Goal: Navigation & Orientation: Find specific page/section

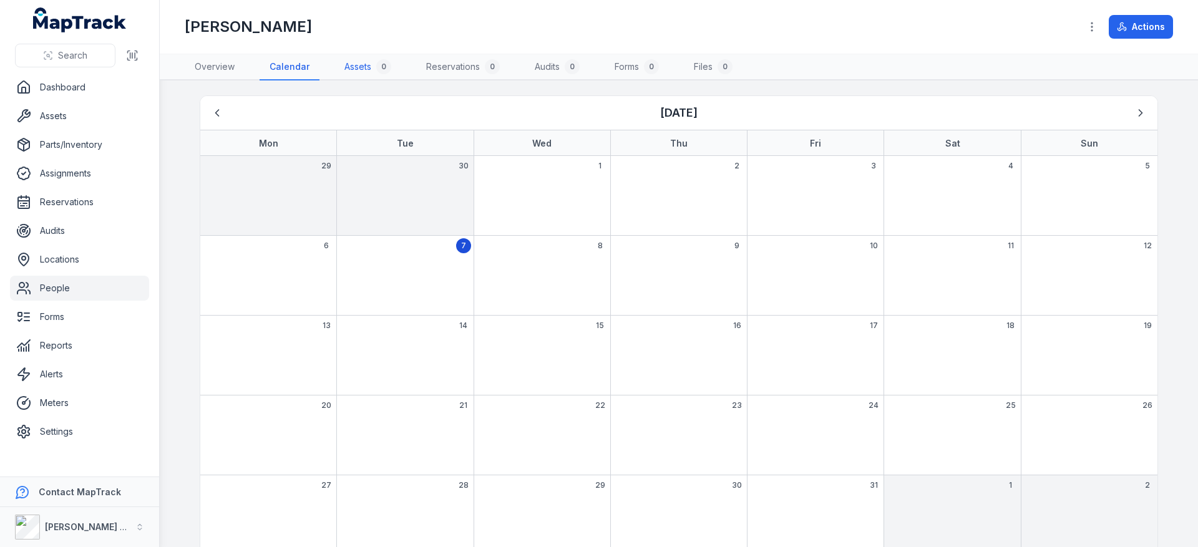
click at [349, 69] on link "Assets 0" at bounding box center [367, 67] width 67 height 26
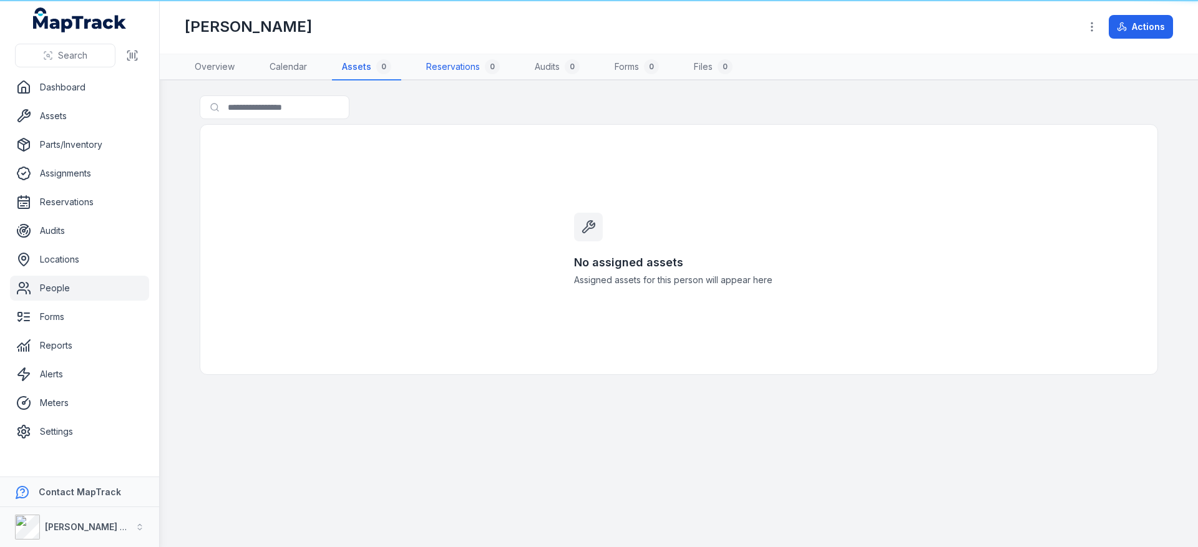
click at [439, 67] on link "Reservations 0" at bounding box center [463, 67] width 94 height 26
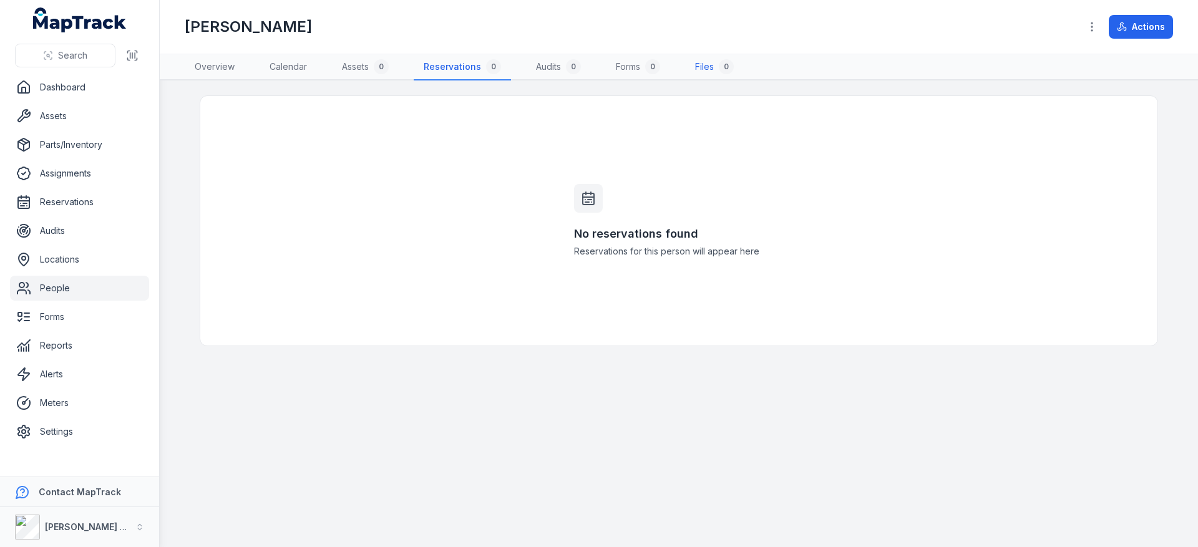
drag, startPoint x: 698, startPoint y: 75, endPoint x: 681, endPoint y: 77, distance: 16.9
click at [699, 75] on link "Files 0" at bounding box center [714, 67] width 59 height 26
click at [56, 428] on link "Settings" at bounding box center [79, 431] width 139 height 25
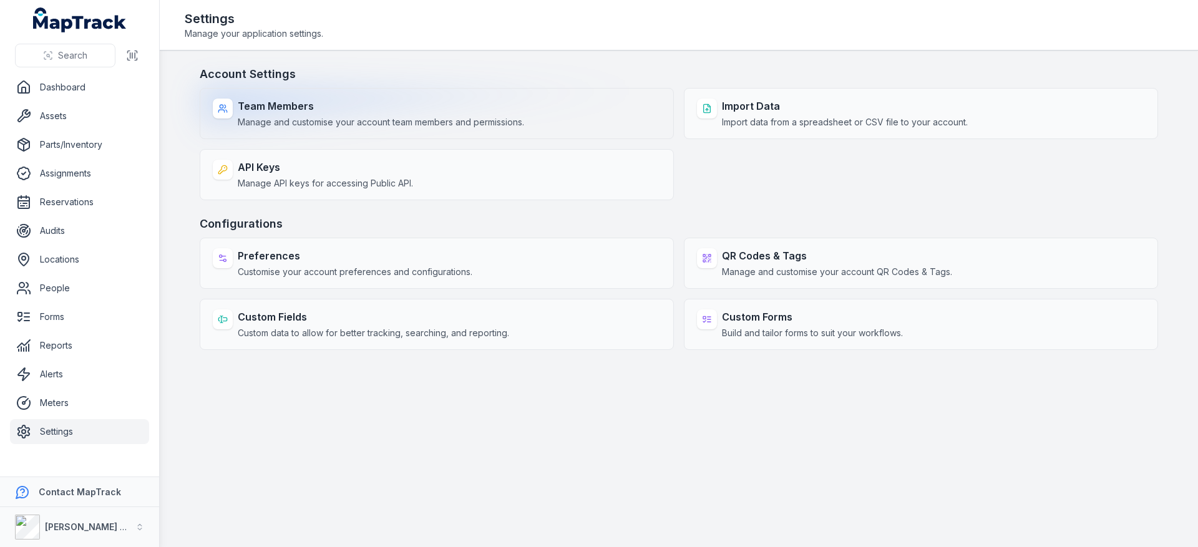
click at [545, 120] on div "Team Members Manage and customise your account team members and permissions." at bounding box center [437, 113] width 474 height 51
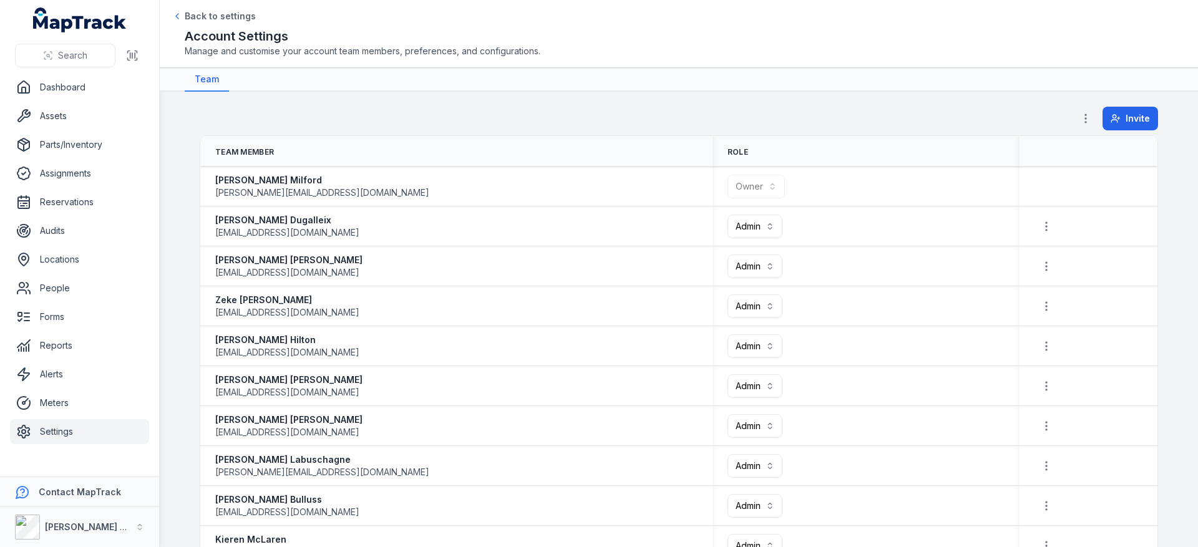
click at [1085, 115] on circle "button" at bounding box center [1085, 114] width 1 height 1
click at [1126, 116] on span "Invite" at bounding box center [1138, 118] width 24 height 12
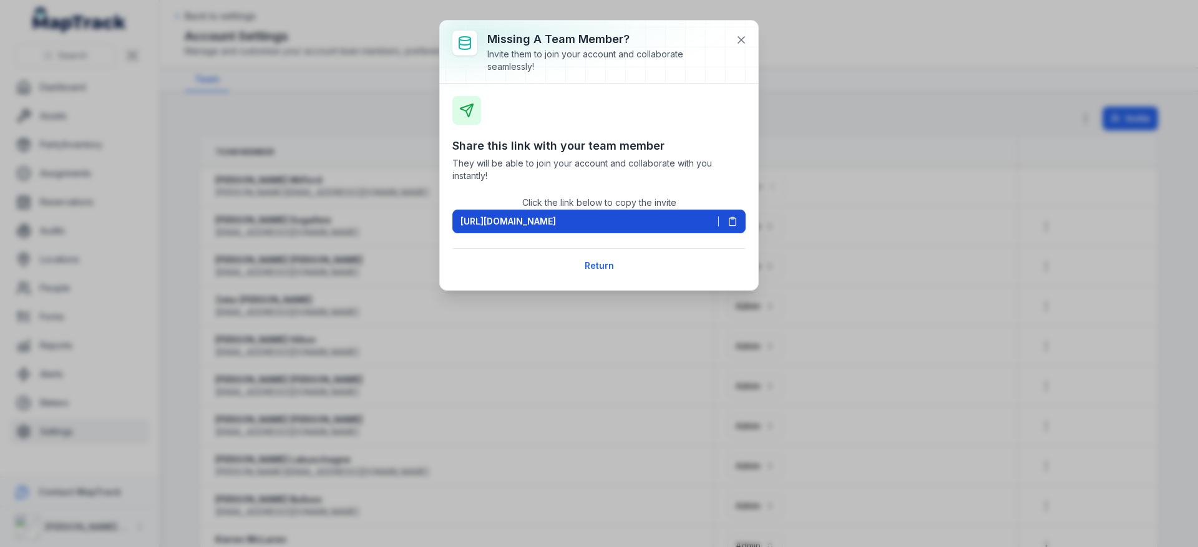
click at [724, 223] on span at bounding box center [727, 222] width 19 height 10
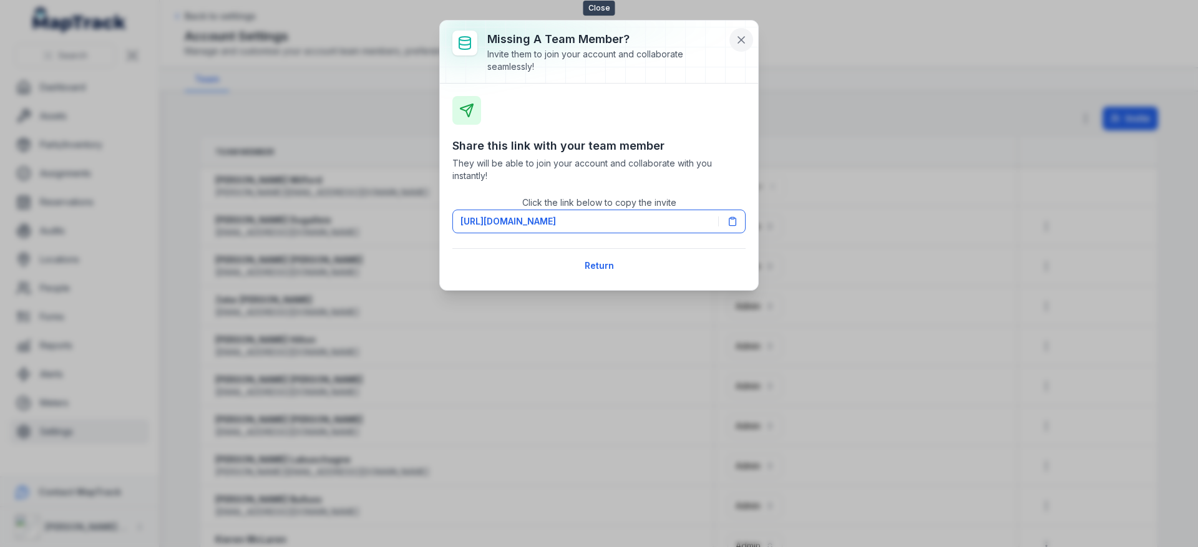
click at [742, 41] on icon at bounding box center [741, 40] width 6 height 6
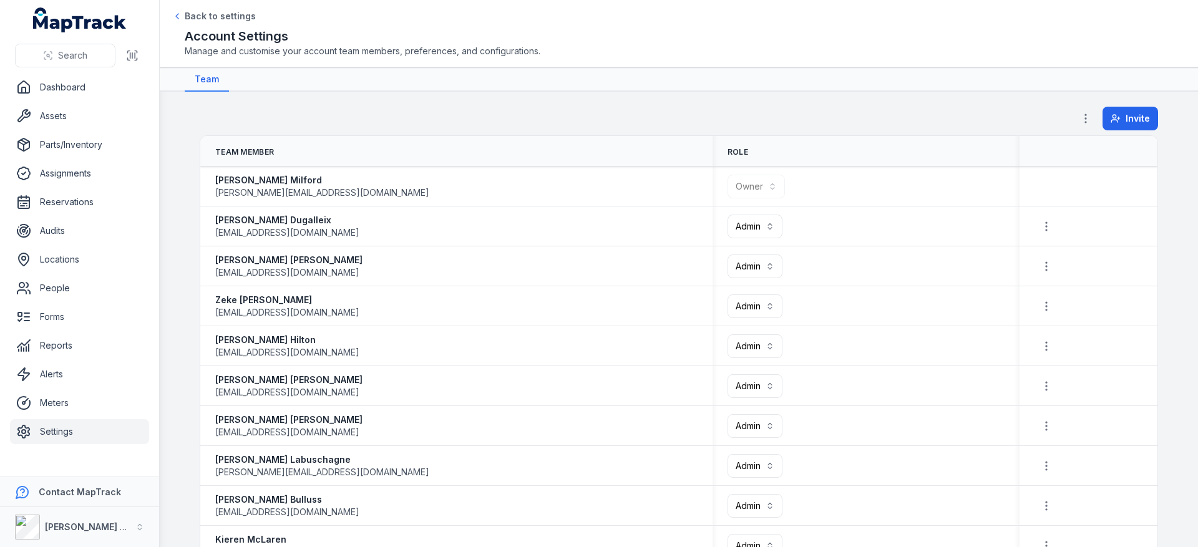
click at [1078, 110] on button "button" at bounding box center [1086, 119] width 24 height 24
click at [1079, 114] on icon "button" at bounding box center [1085, 118] width 12 height 12
click at [1039, 234] on button "button" at bounding box center [1046, 227] width 24 height 24
click at [877, 94] on main "**********" at bounding box center [679, 319] width 1038 height 455
click at [773, 226] on button "Admin *****" at bounding box center [755, 227] width 55 height 24
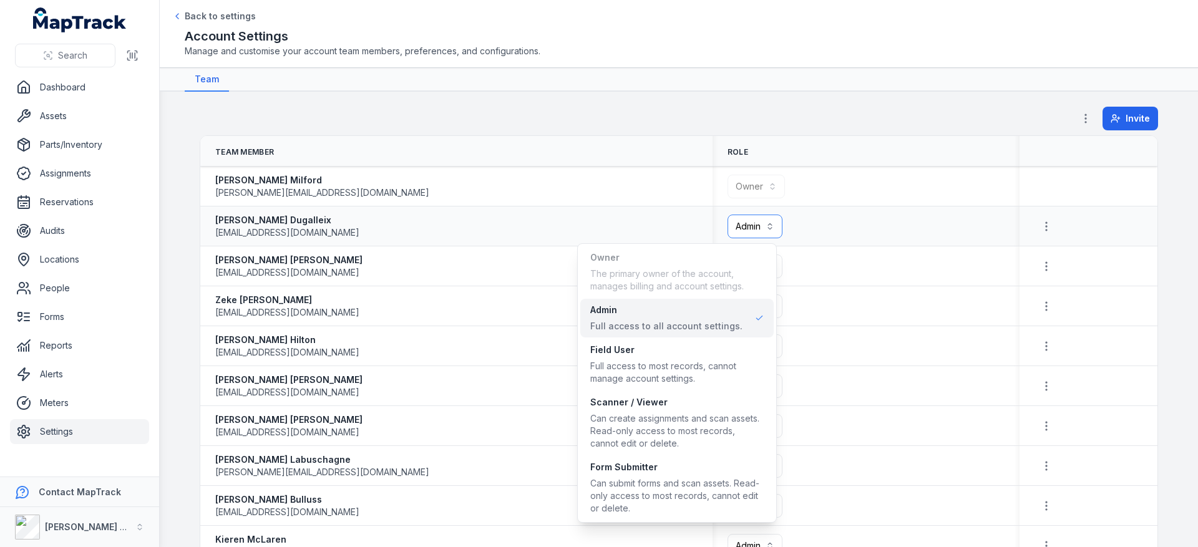
click at [773, 226] on button "Admin *****" at bounding box center [755, 227] width 55 height 24
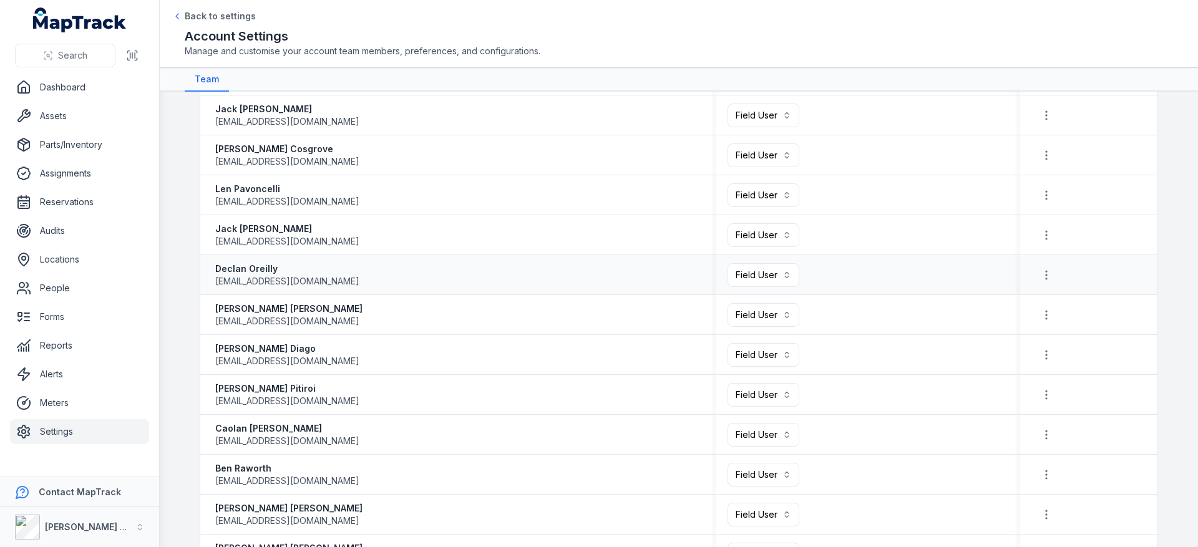
scroll to position [1123, 0]
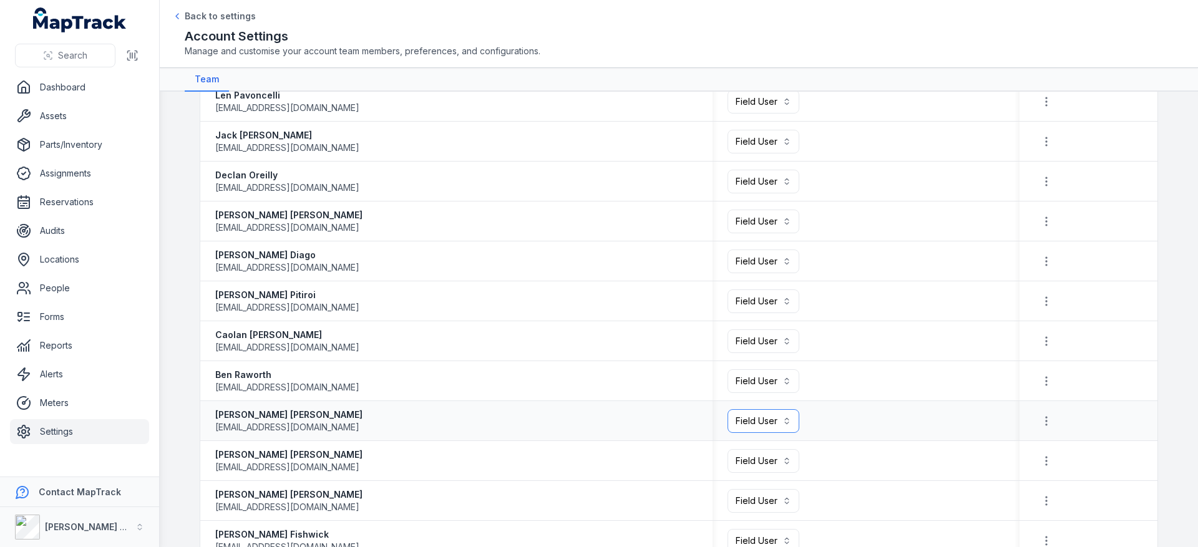
click at [784, 416] on button "Field User ******" at bounding box center [764, 421] width 72 height 24
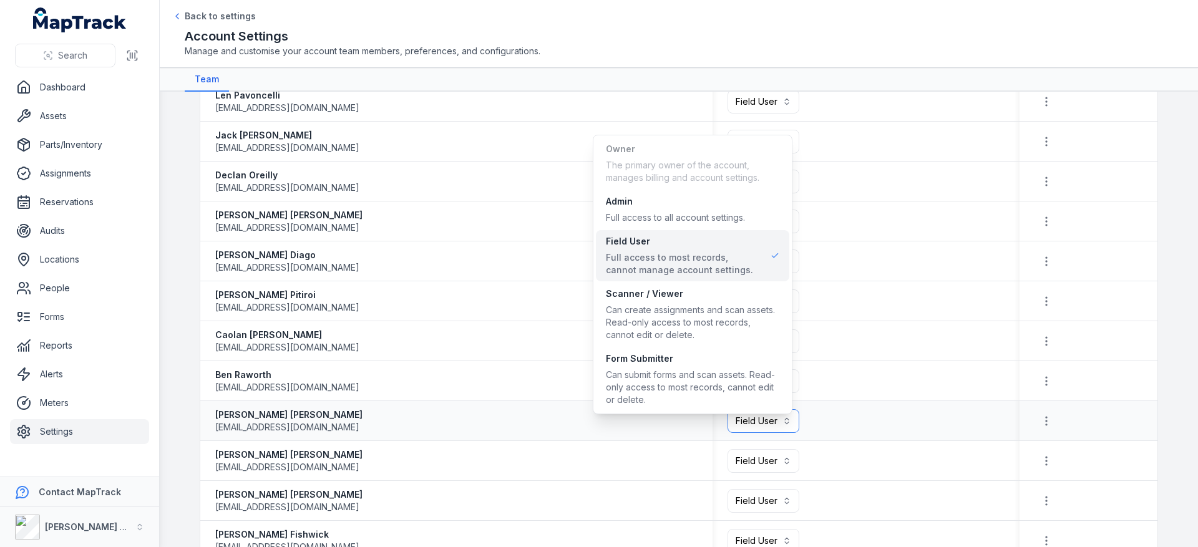
click at [784, 416] on button "Field User ******" at bounding box center [764, 421] width 72 height 24
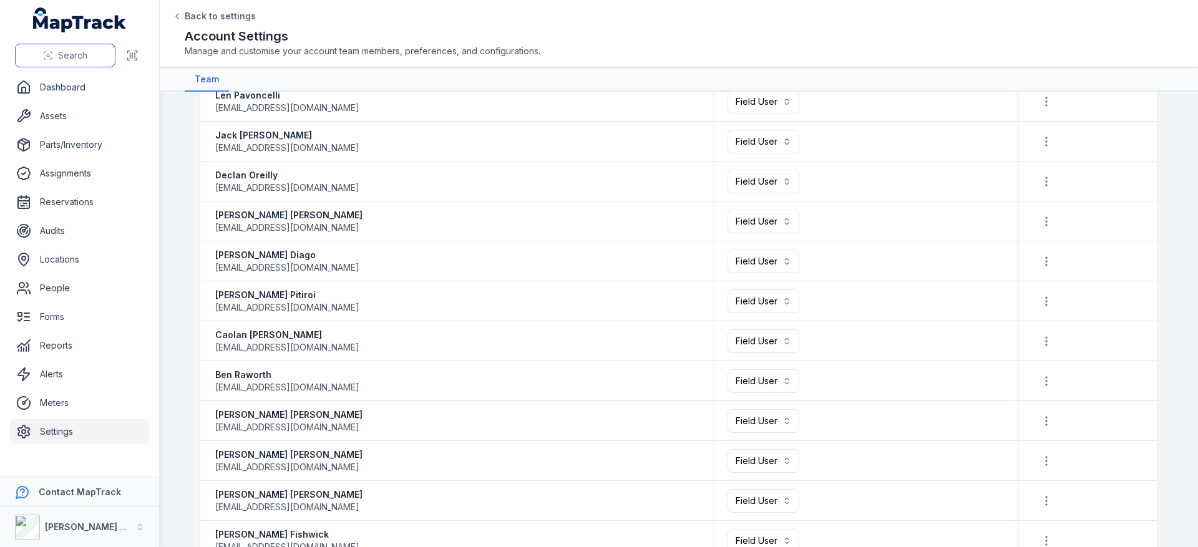
click at [66, 47] on button "Search" at bounding box center [65, 56] width 100 height 24
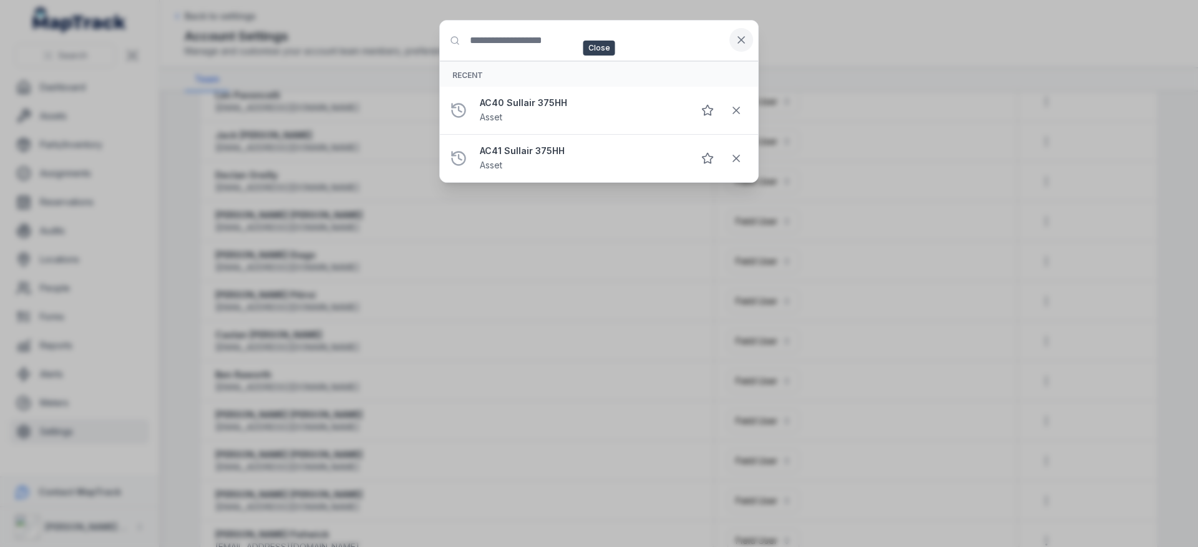
click at [743, 32] on button at bounding box center [741, 40] width 24 height 24
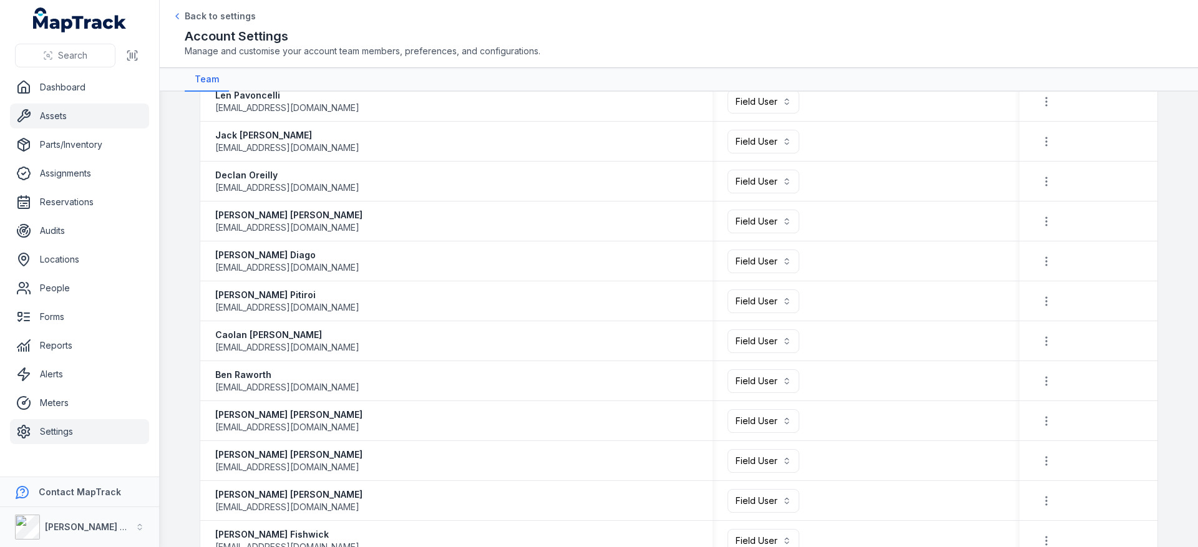
click at [117, 116] on link "Assets" at bounding box center [79, 116] width 139 height 25
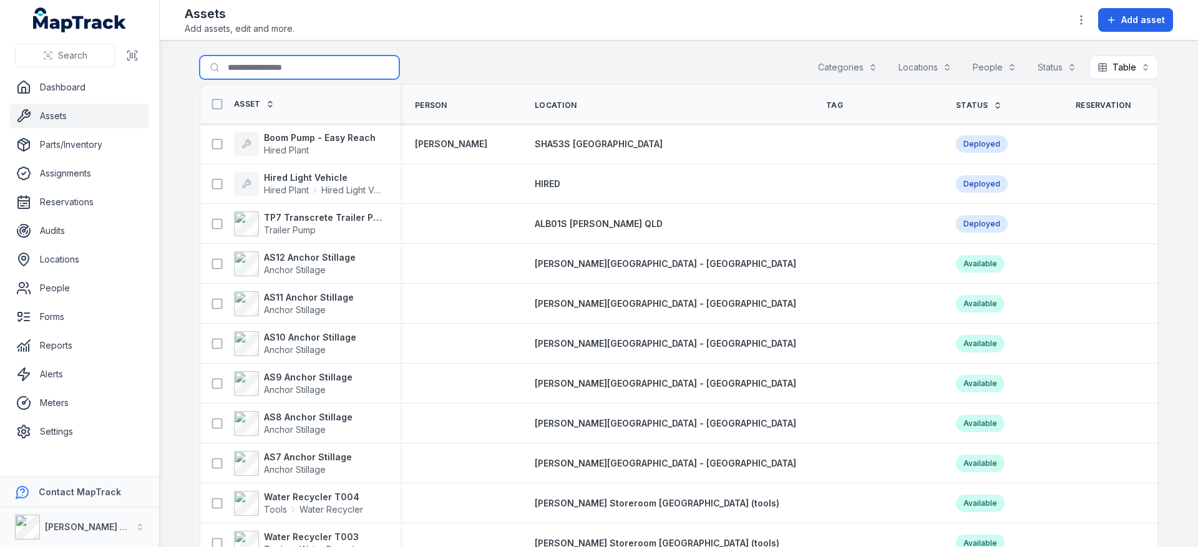
click at [281, 64] on input "Search for assets" at bounding box center [300, 68] width 200 height 24
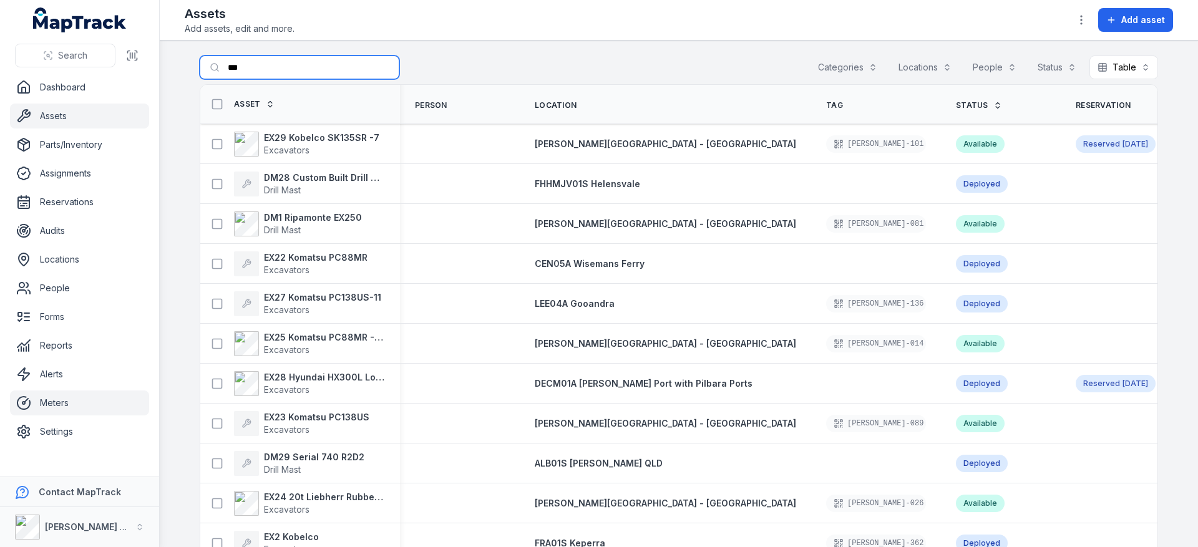
type input "***"
click at [109, 399] on link "Meters" at bounding box center [79, 403] width 139 height 25
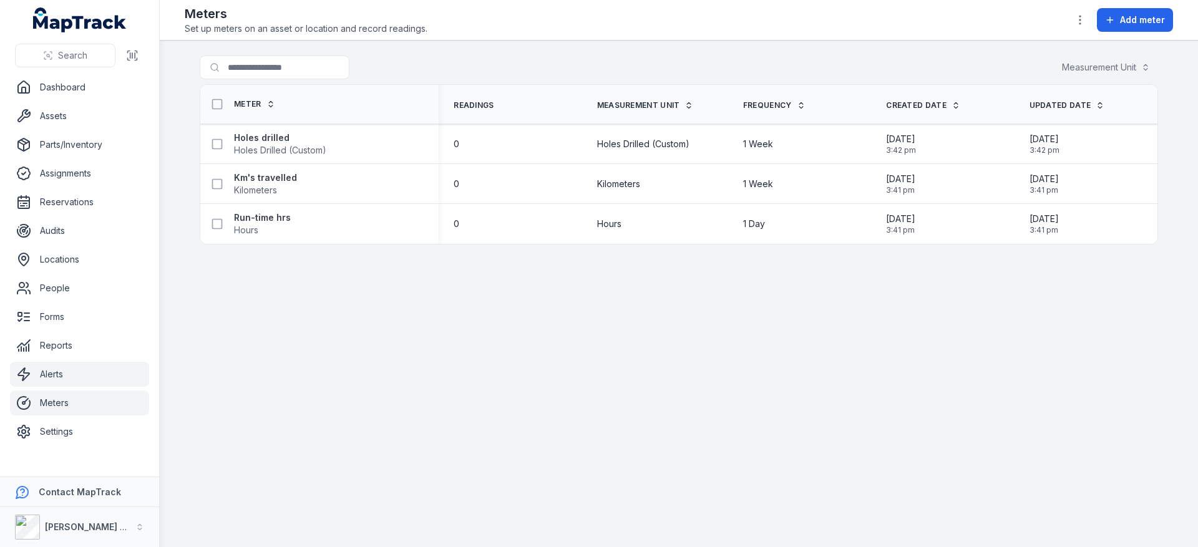
click at [109, 371] on link "Alerts" at bounding box center [79, 374] width 139 height 25
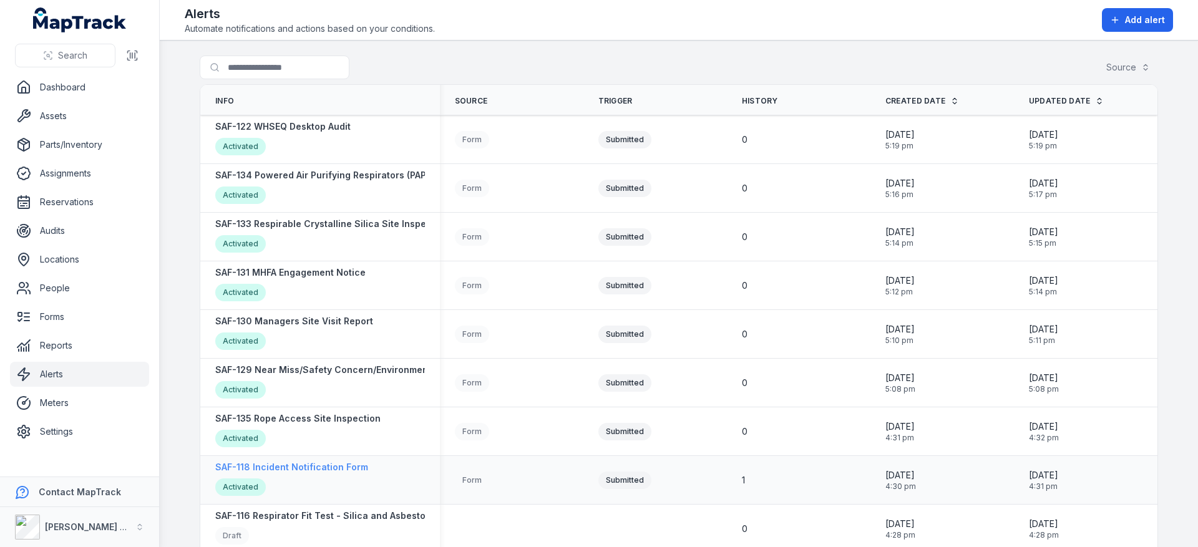
click at [311, 465] on strong "SAF-118 Incident Notification Form" at bounding box center [291, 467] width 153 height 12
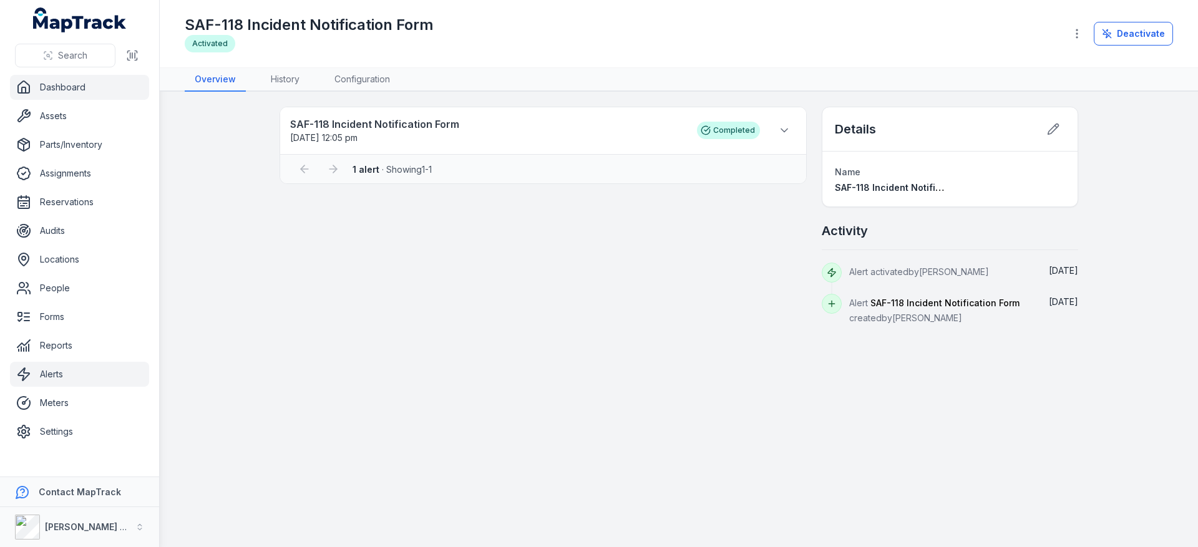
click at [92, 97] on link "Dashboard" at bounding box center [79, 87] width 139 height 25
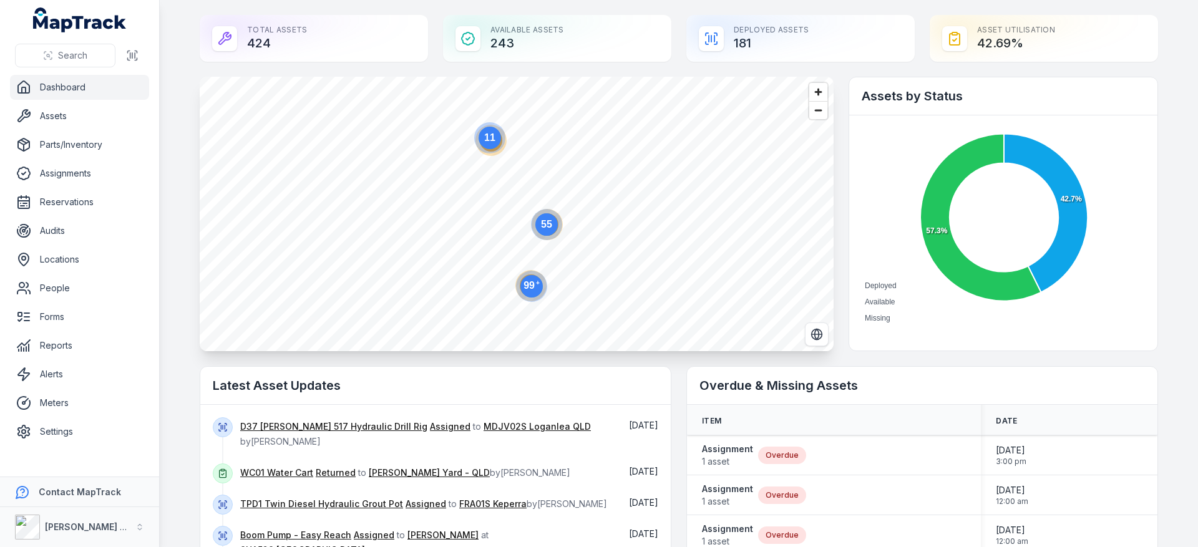
click at [543, 241] on icon "55" at bounding box center [546, 224] width 37 height 37
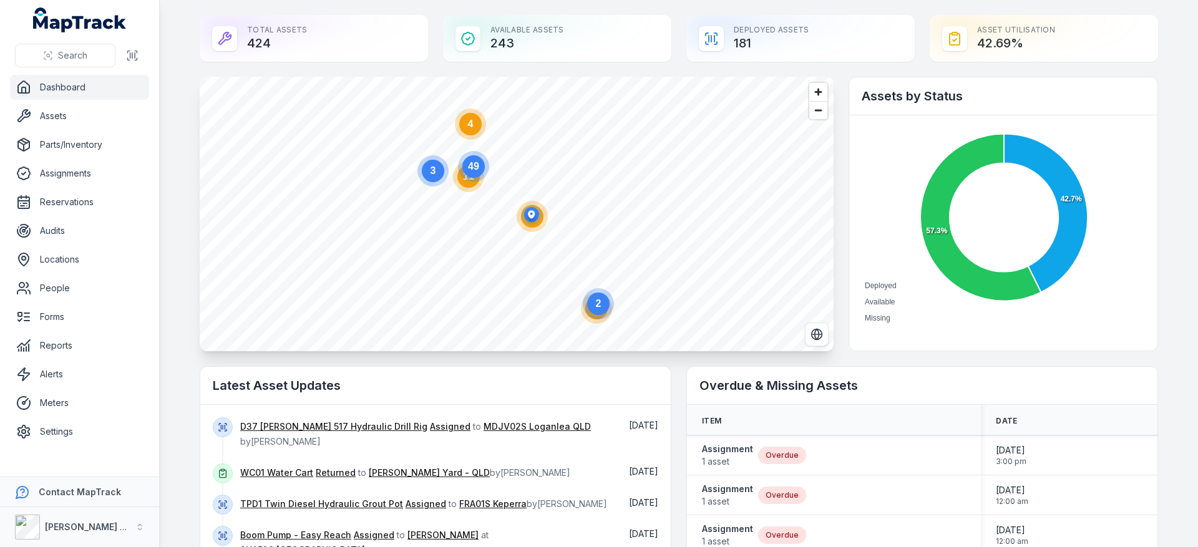
click at [422, 173] on circle at bounding box center [433, 171] width 22 height 22
click at [510, 216] on ellipse "button" at bounding box center [516, 212] width 15 height 15
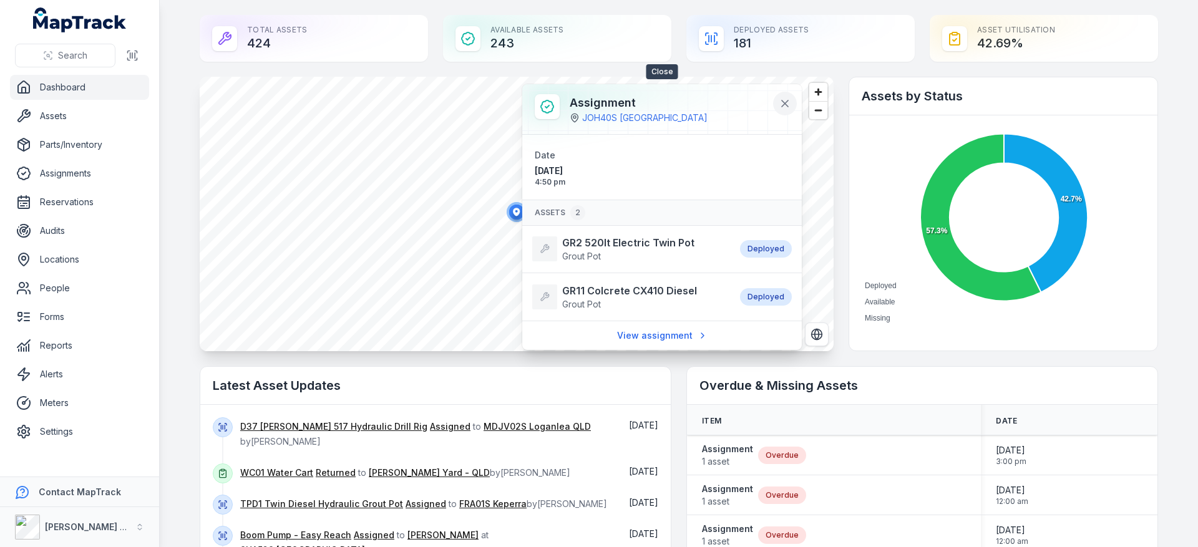
click at [789, 107] on icon at bounding box center [785, 103] width 12 height 12
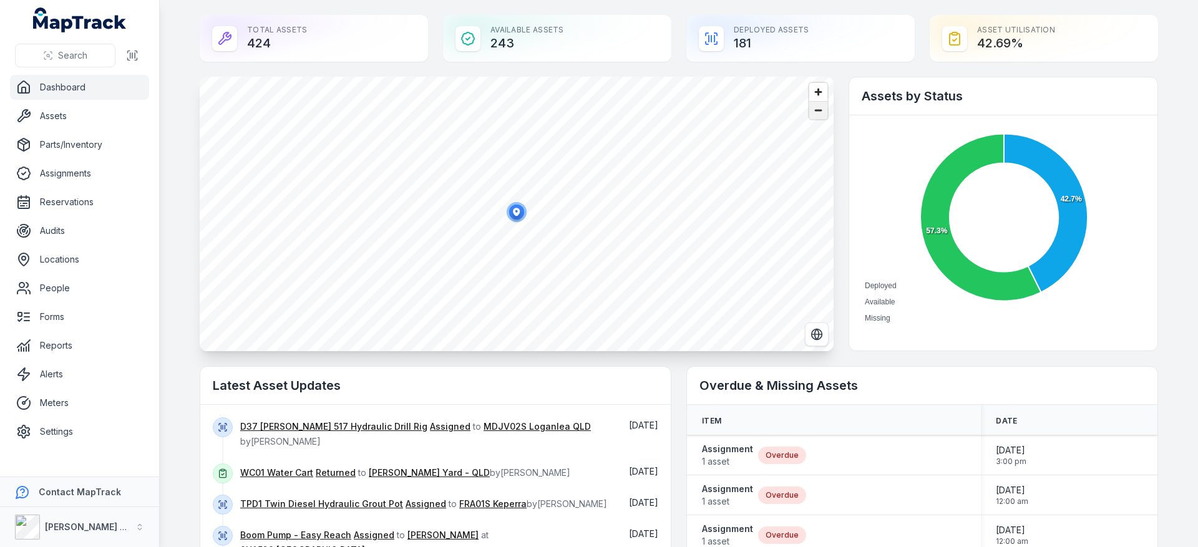
click at [814, 112] on span "Zoom out" at bounding box center [818, 110] width 18 height 17
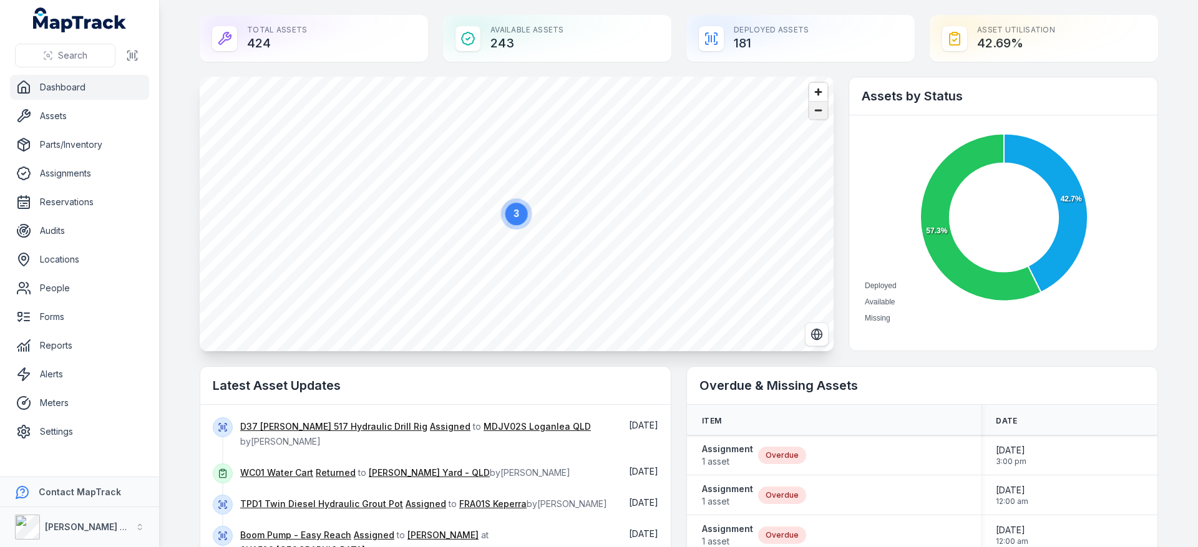
click at [814, 112] on span "Zoom out" at bounding box center [818, 110] width 18 height 17
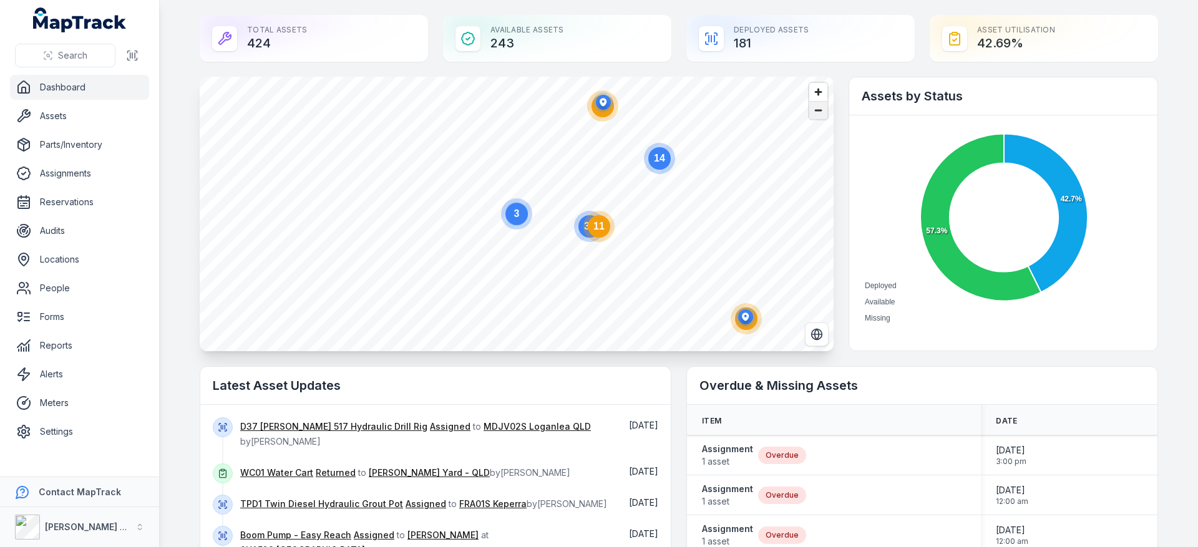
click at [814, 112] on span "Zoom out" at bounding box center [818, 110] width 18 height 17
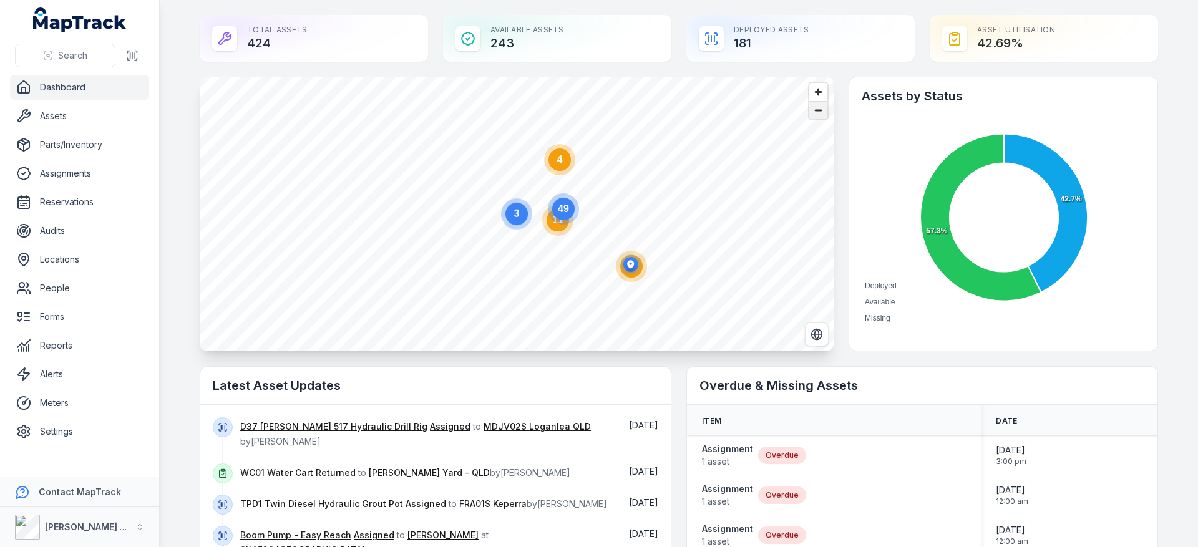
click at [814, 112] on span "Zoom out" at bounding box center [818, 110] width 18 height 17
click at [818, 92] on span "Zoom in" at bounding box center [818, 92] width 18 height 18
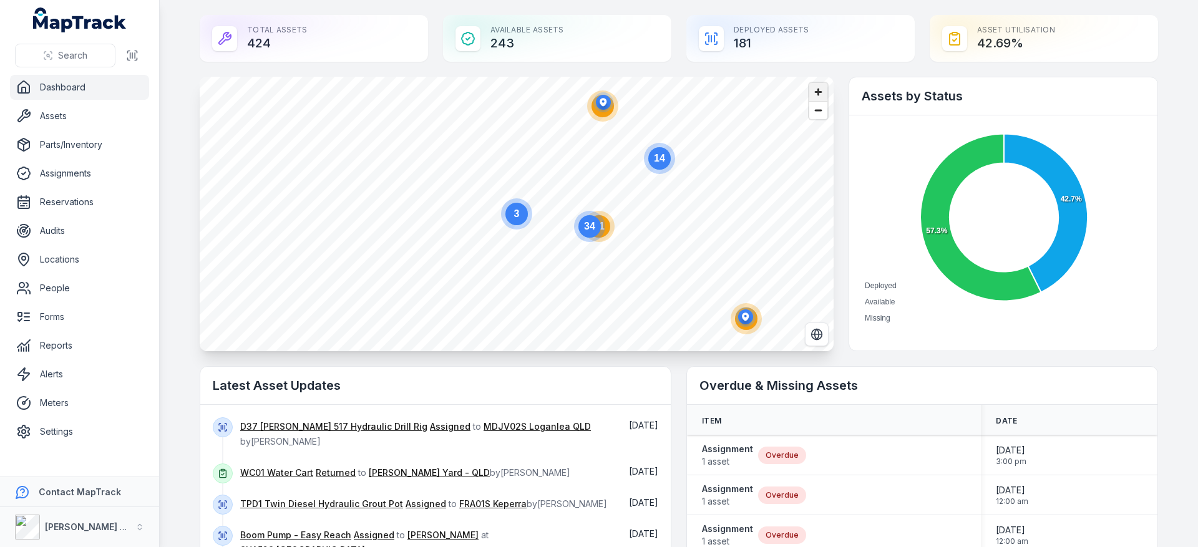
click at [809, 92] on span "Zoom in" at bounding box center [818, 92] width 18 height 18
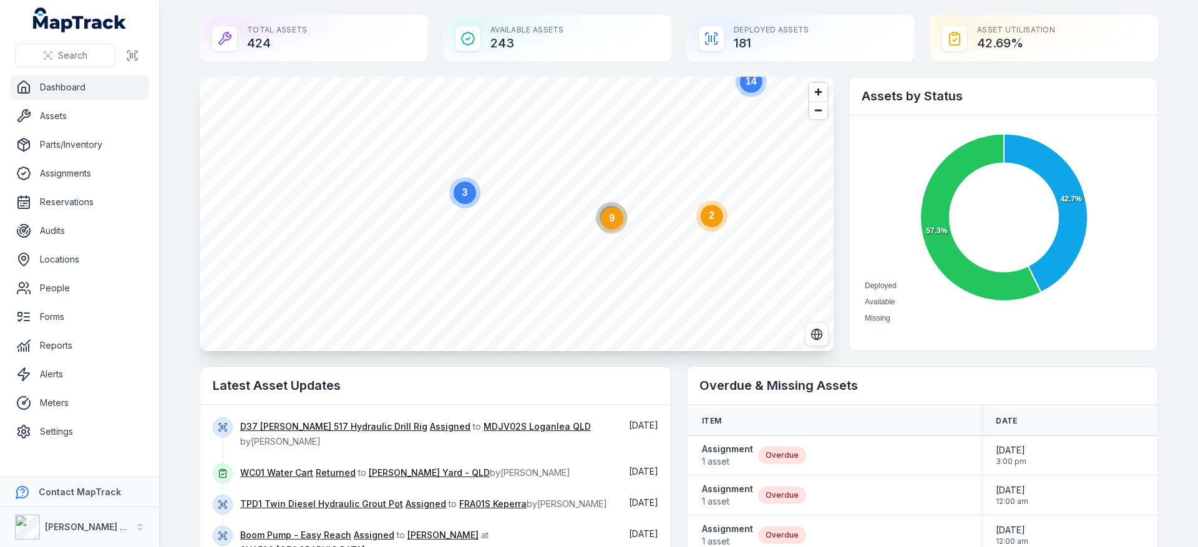
drag, startPoint x: 661, startPoint y: 247, endPoint x: 590, endPoint y: 218, distance: 77.3
click at [609, 226] on circle at bounding box center [612, 218] width 22 height 22
click at [809, 96] on span "Zoom in" at bounding box center [818, 92] width 18 height 18
click at [809, 97] on span "Zoom in" at bounding box center [818, 92] width 18 height 18
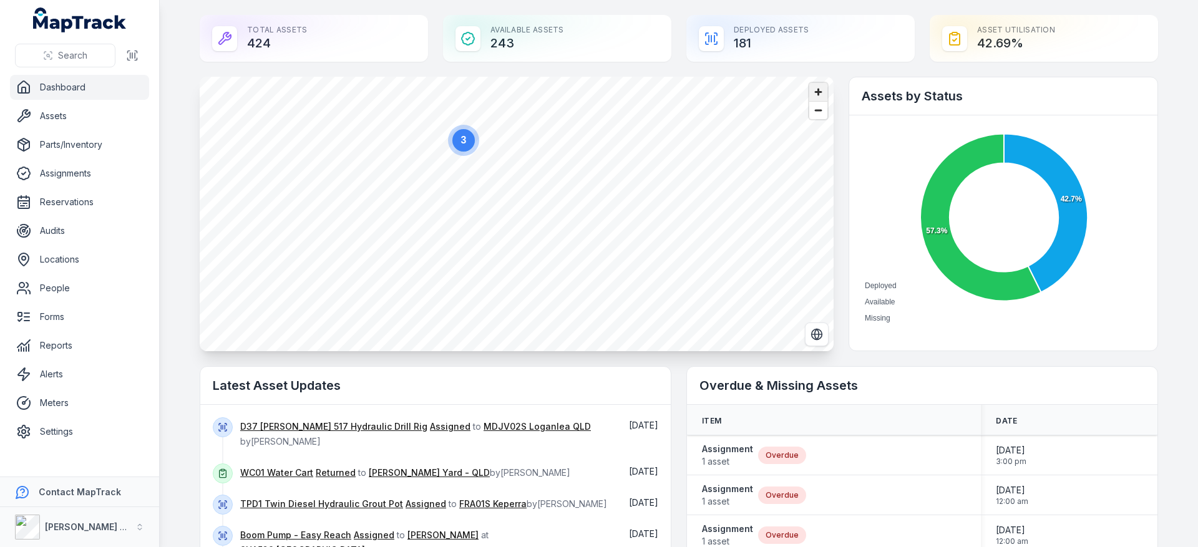
click at [809, 97] on span "Zoom in" at bounding box center [818, 92] width 18 height 18
click at [810, 102] on div at bounding box center [818, 101] width 18 height 36
click at [809, 99] on span "Zoom in" at bounding box center [818, 92] width 18 height 18
click at [809, 94] on span "Zoom in" at bounding box center [818, 92] width 18 height 18
click at [813, 107] on span "Zoom out" at bounding box center [818, 110] width 18 height 17
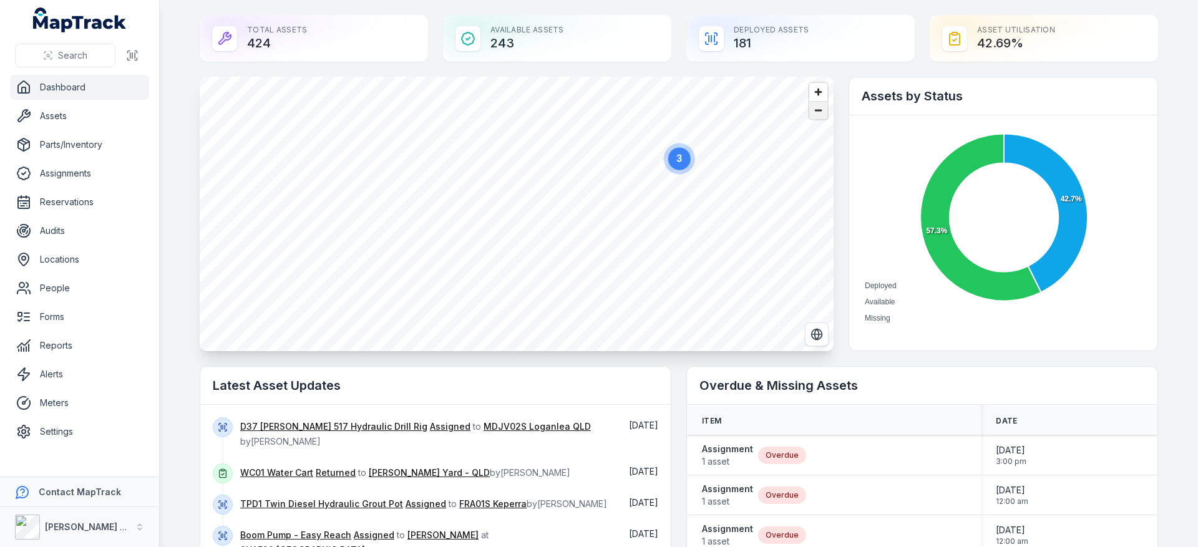
click at [813, 107] on span "Zoom out" at bounding box center [818, 110] width 18 height 17
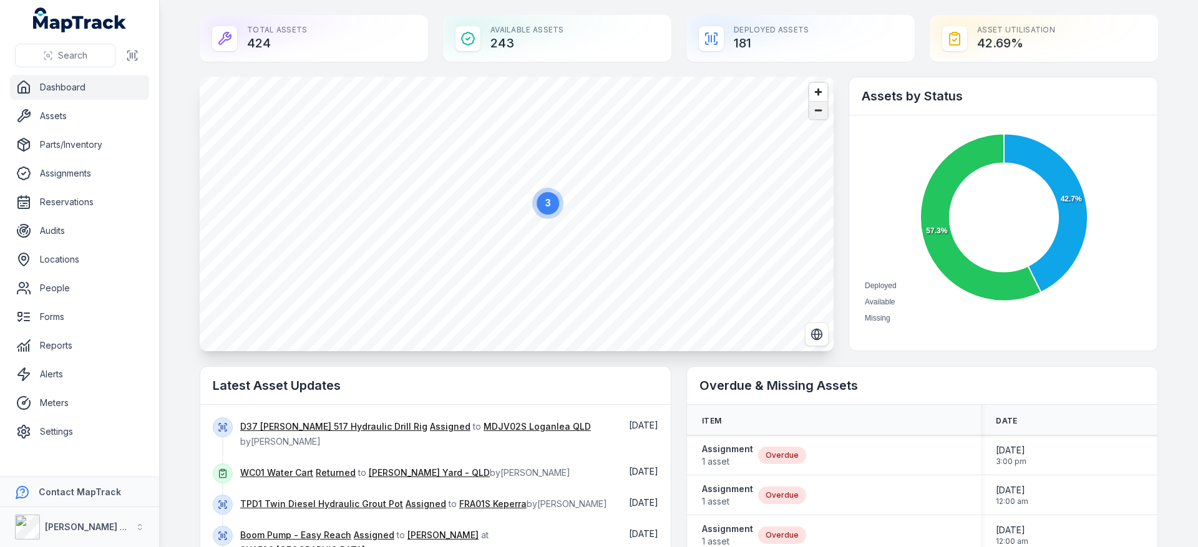
click at [813, 107] on span "Zoom out" at bounding box center [818, 110] width 18 height 17
click at [809, 109] on span "Zoom out" at bounding box center [818, 110] width 18 height 17
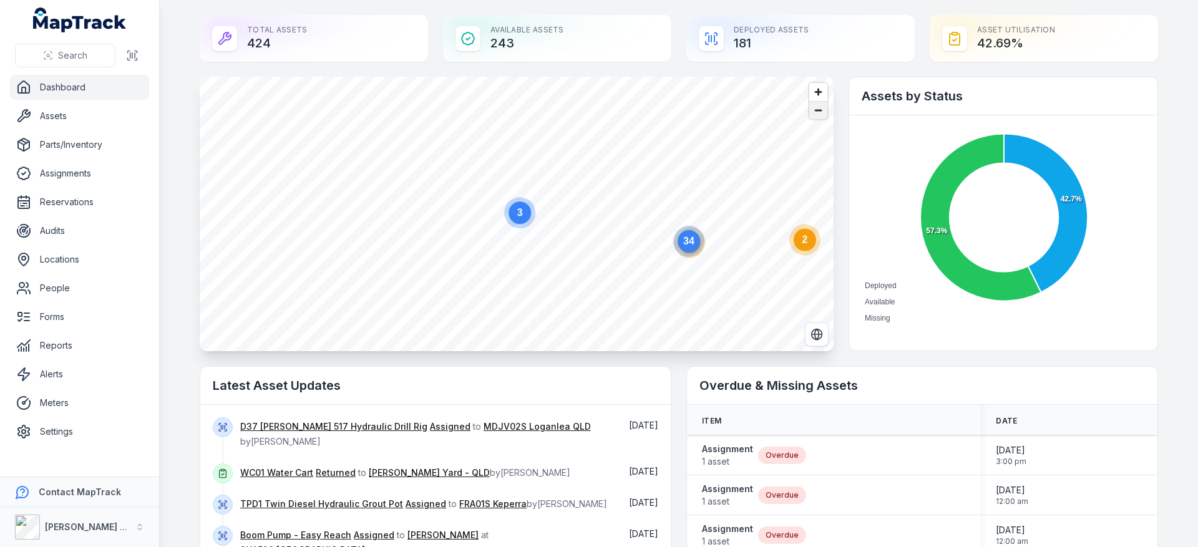
drag, startPoint x: 809, startPoint y: 108, endPoint x: 812, endPoint y: 102, distance: 7.0
click at [811, 104] on span "Zoom out" at bounding box center [818, 110] width 18 height 17
click at [812, 102] on span "Zoom out" at bounding box center [818, 110] width 18 height 17
click at [809, 107] on span "Zoom out" at bounding box center [818, 110] width 18 height 17
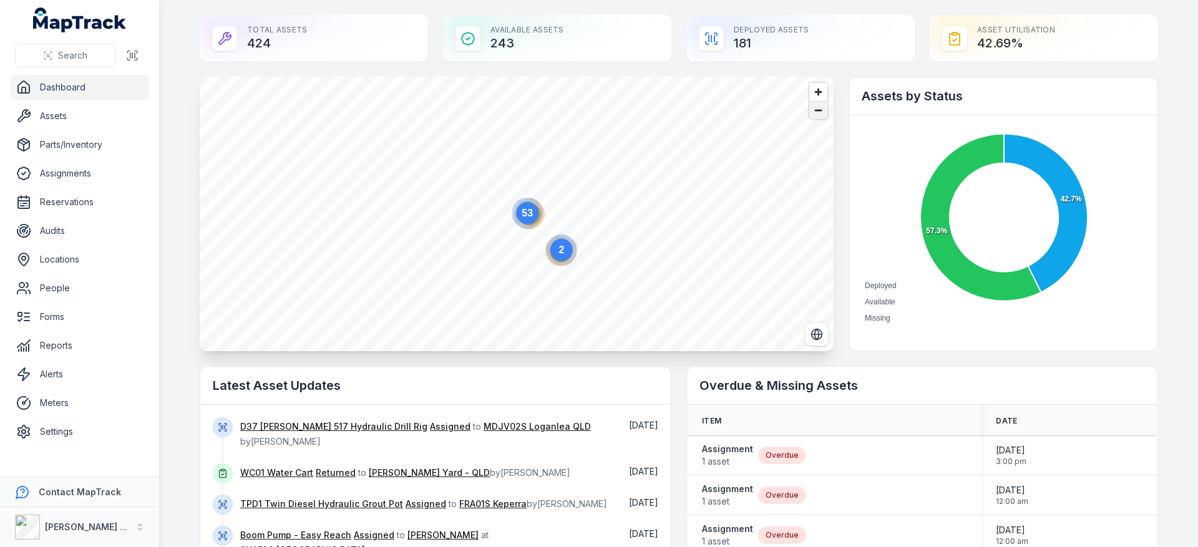
click at [809, 107] on span "Zoom out" at bounding box center [818, 110] width 18 height 17
click at [812, 92] on span "Zoom in" at bounding box center [818, 92] width 18 height 18
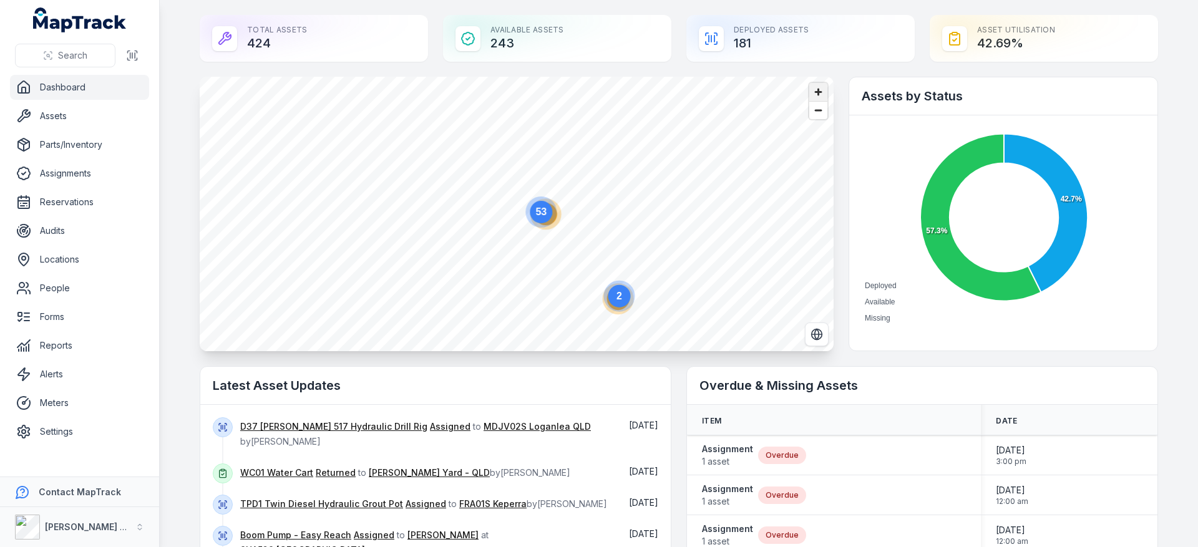
click at [812, 92] on span "Zoom in" at bounding box center [818, 92] width 18 height 18
click at [815, 92] on span "Zoom in" at bounding box center [818, 92] width 18 height 18
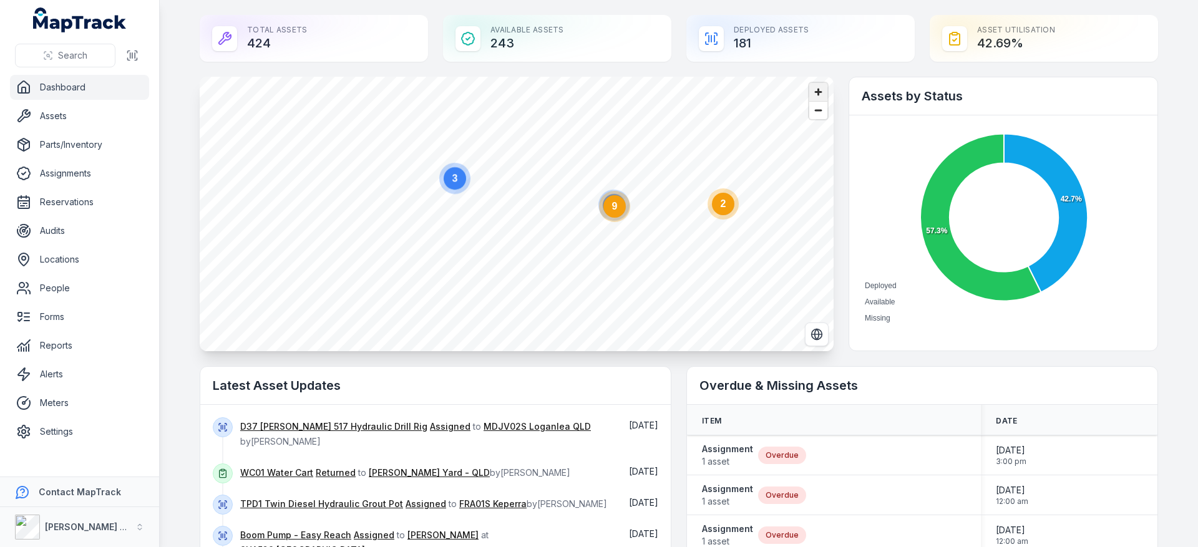
click at [815, 92] on span "Zoom in" at bounding box center [818, 92] width 18 height 18
drag, startPoint x: 549, startPoint y: 478, endPoint x: 333, endPoint y: 467, distance: 216.2
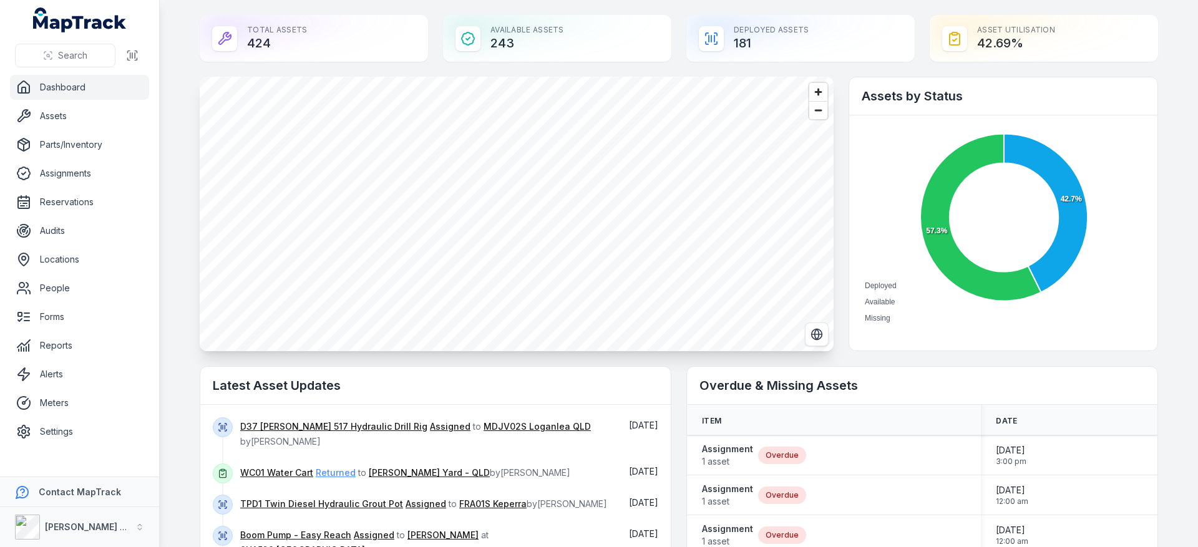
click at [333, 467] on div "WC01 Water Cart Returned to [PERSON_NAME] Yard - QLD by [PERSON_NAME]" at bounding box center [425, 479] width 371 height 31
click at [811, 117] on span "Zoom out" at bounding box center [818, 110] width 18 height 17
click at [820, 95] on span "Zoom in" at bounding box center [818, 92] width 18 height 18
click at [814, 92] on span "Zoom in" at bounding box center [818, 92] width 18 height 18
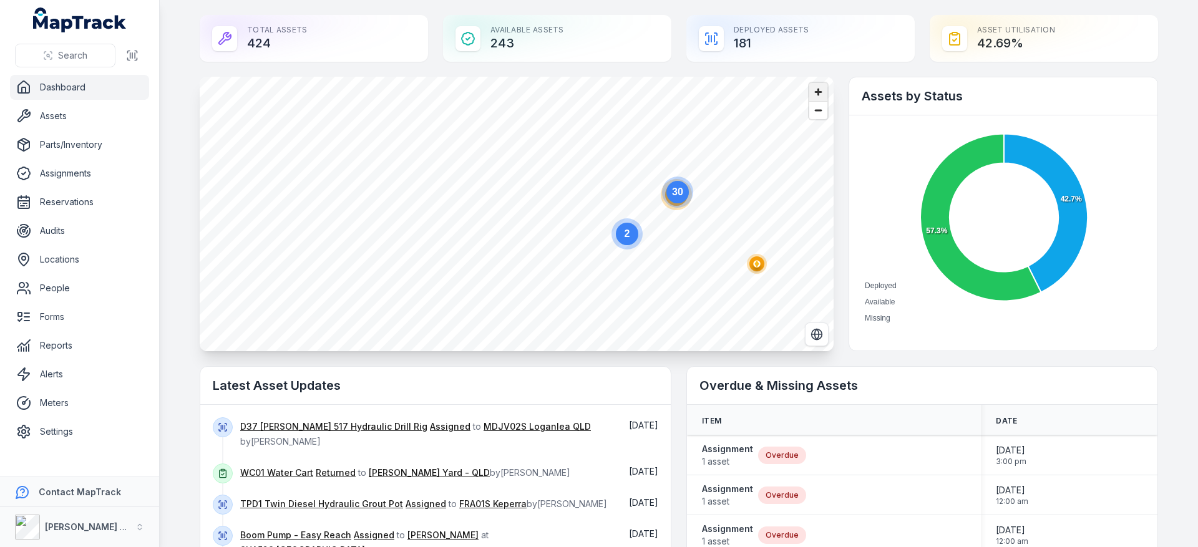
click at [813, 95] on span "Zoom in" at bounding box center [818, 92] width 18 height 18
click at [812, 96] on span "Zoom in" at bounding box center [818, 92] width 18 height 18
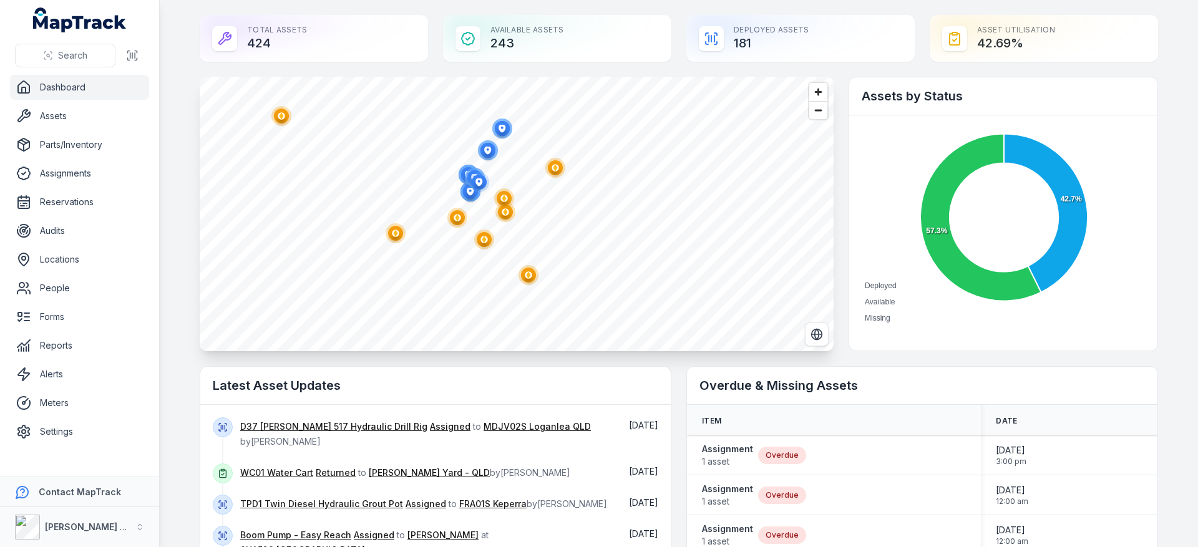
click at [500, 199] on circle "button" at bounding box center [503, 198] width 7 height 7
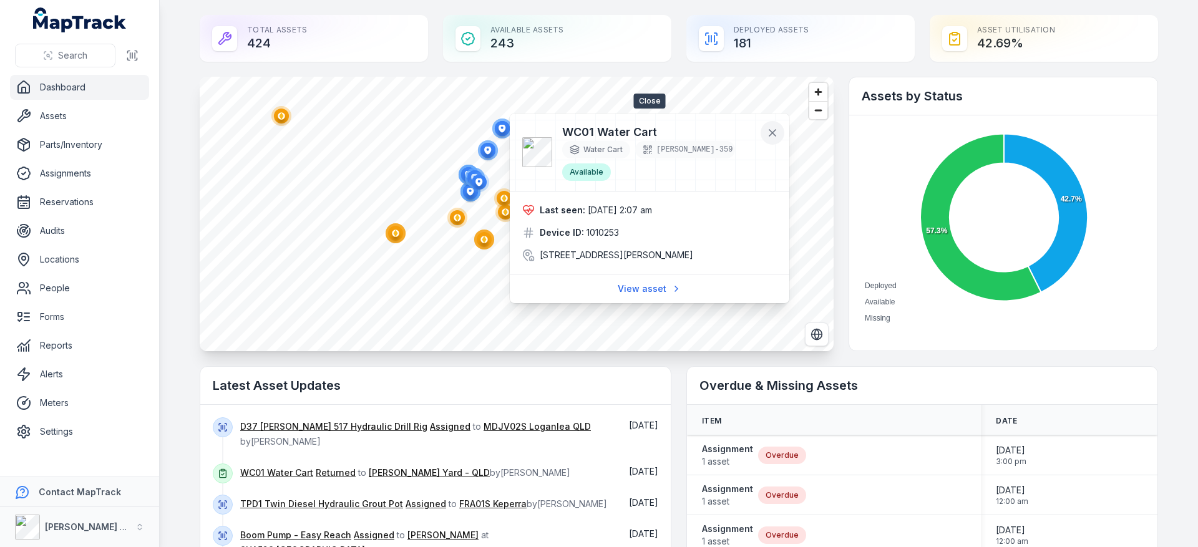
click at [773, 127] on icon at bounding box center [772, 133] width 12 height 12
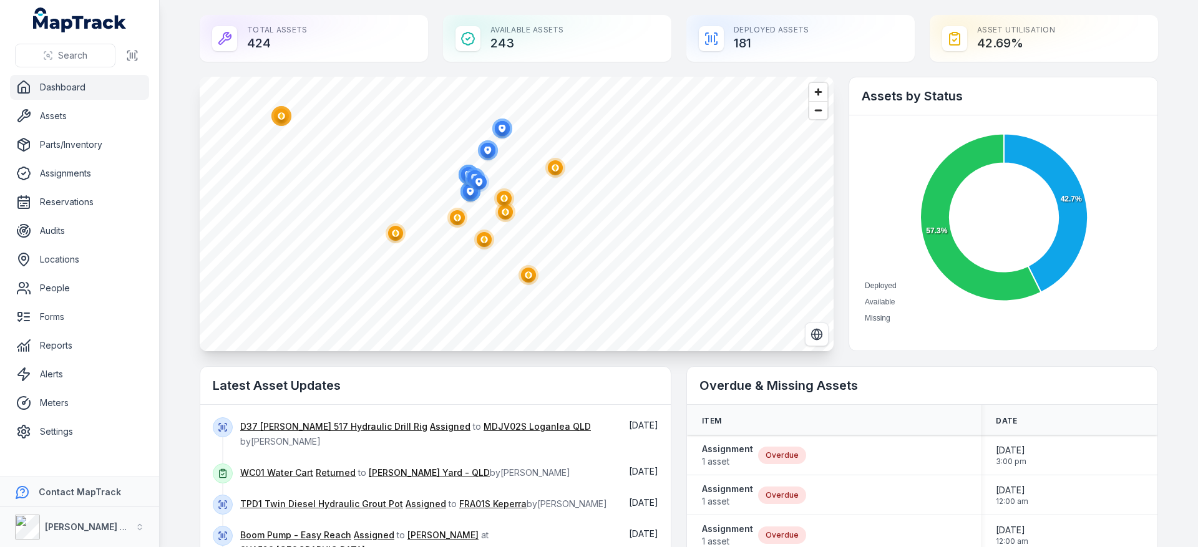
click at [552, 168] on circle "button" at bounding box center [555, 167] width 7 height 7
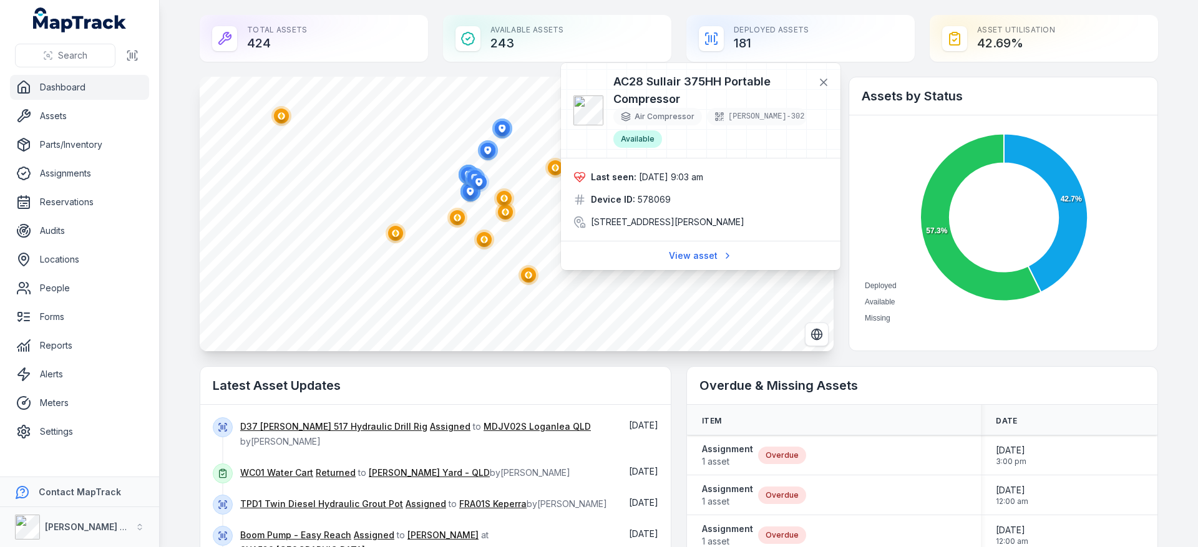
click at [836, 77] on div at bounding box center [701, 110] width 280 height 95
click at [819, 75] on button at bounding box center [824, 83] width 24 height 24
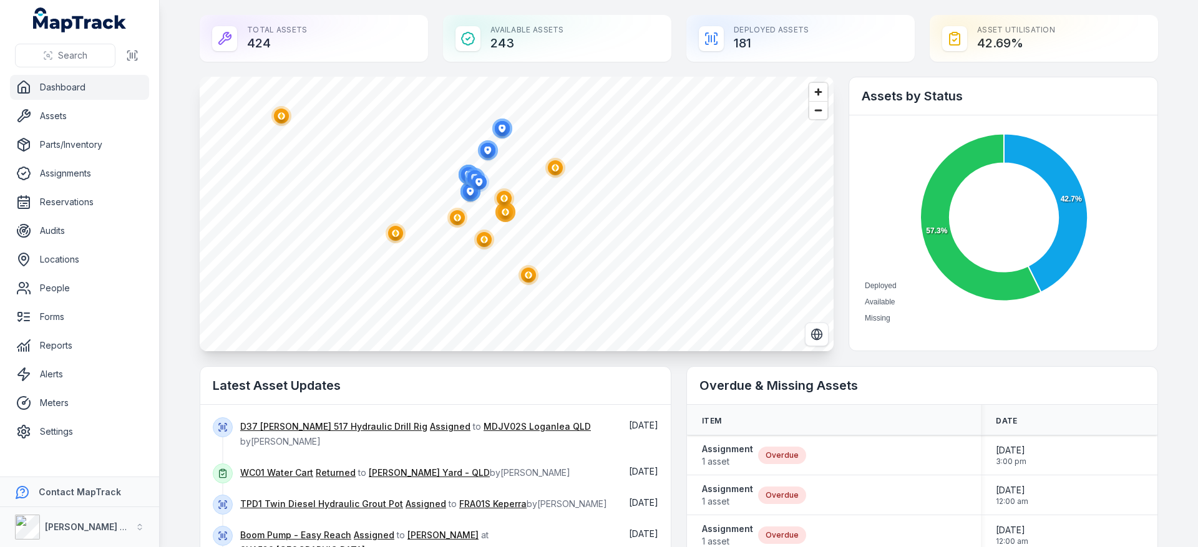
click at [386, 241] on circle "button" at bounding box center [396, 233] width 20 height 20
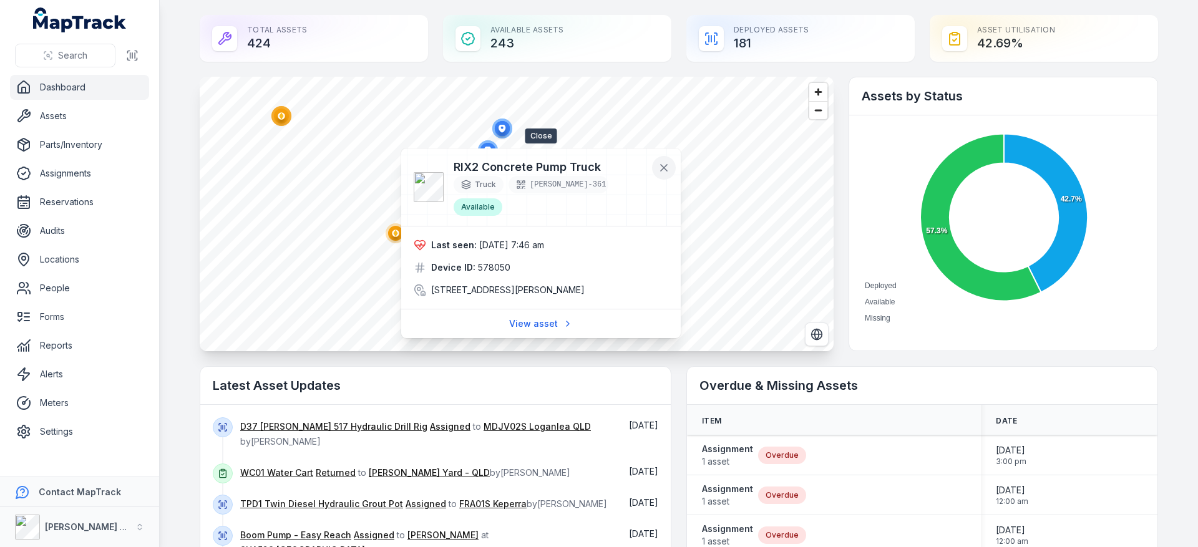
click at [669, 170] on icon at bounding box center [664, 168] width 12 height 12
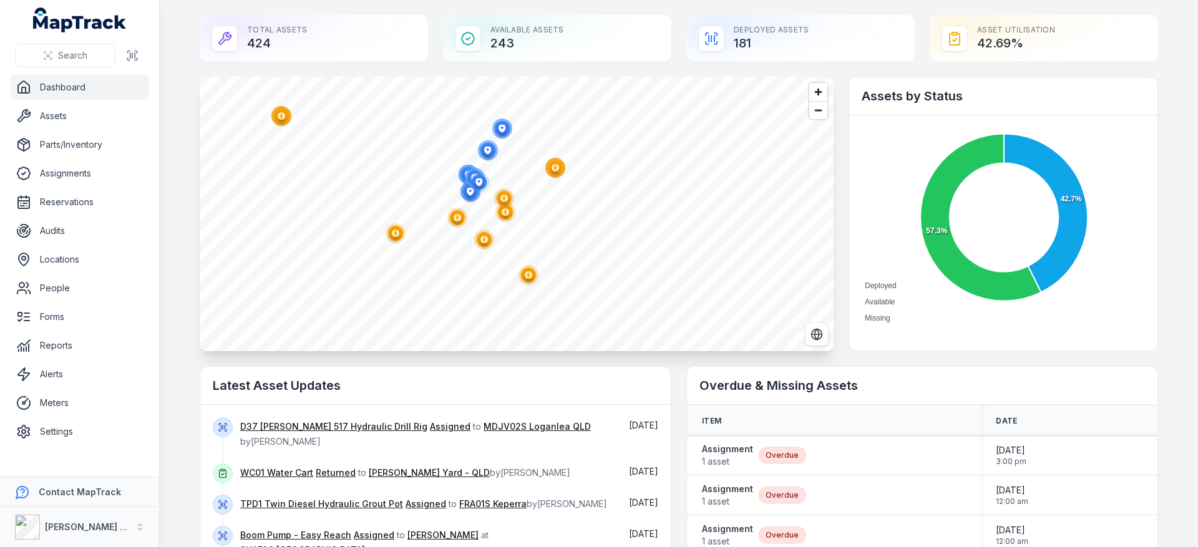
click at [527, 278] on ellipse "button" at bounding box center [528, 275] width 15 height 15
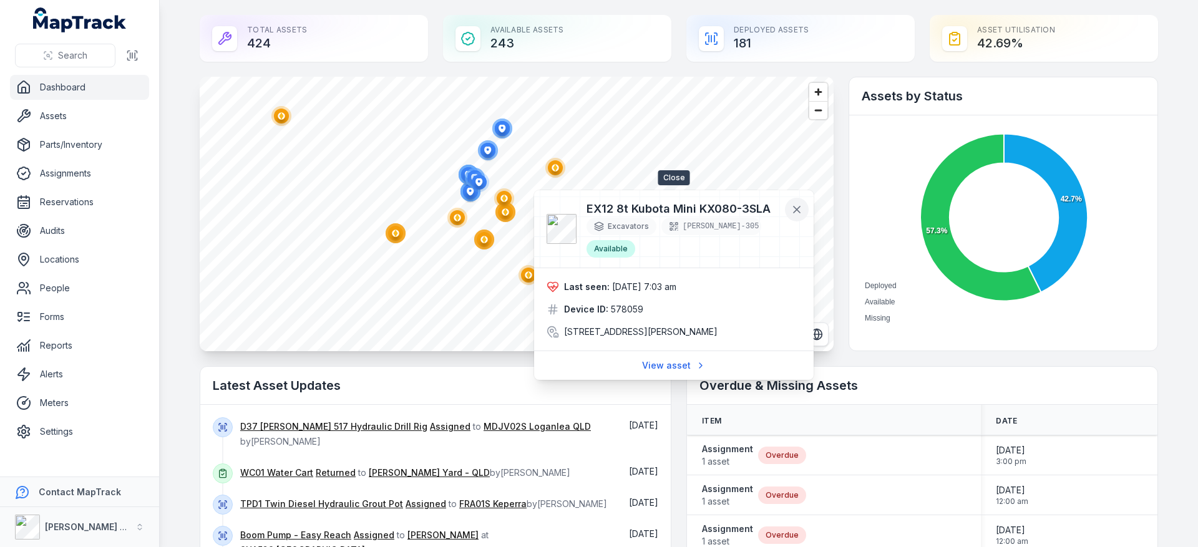
click at [801, 211] on icon at bounding box center [797, 209] width 12 height 12
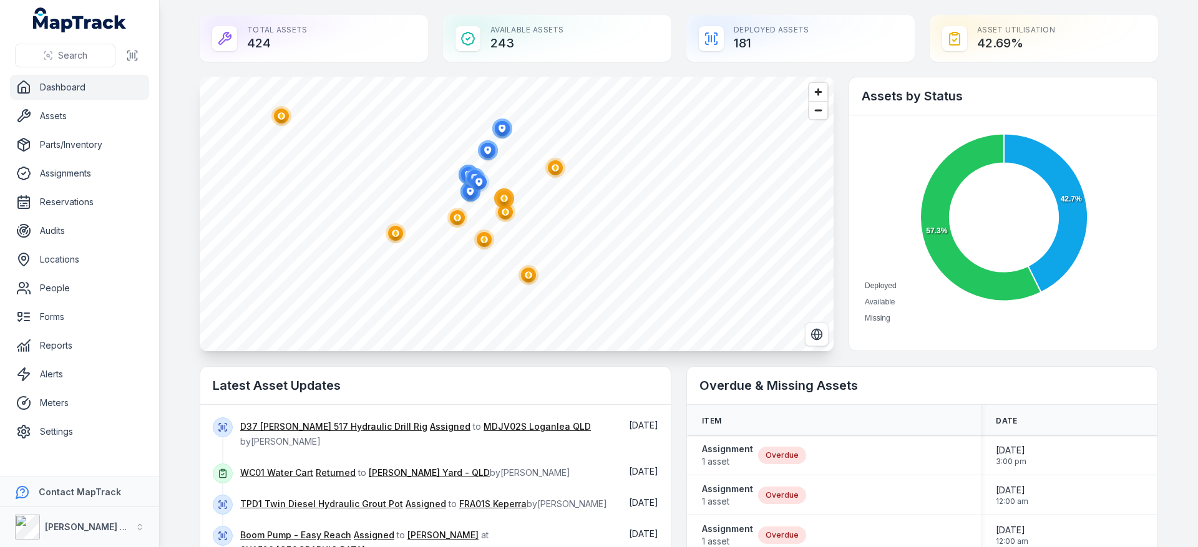
click at [477, 184] on ellipse "button" at bounding box center [479, 182] width 15 height 15
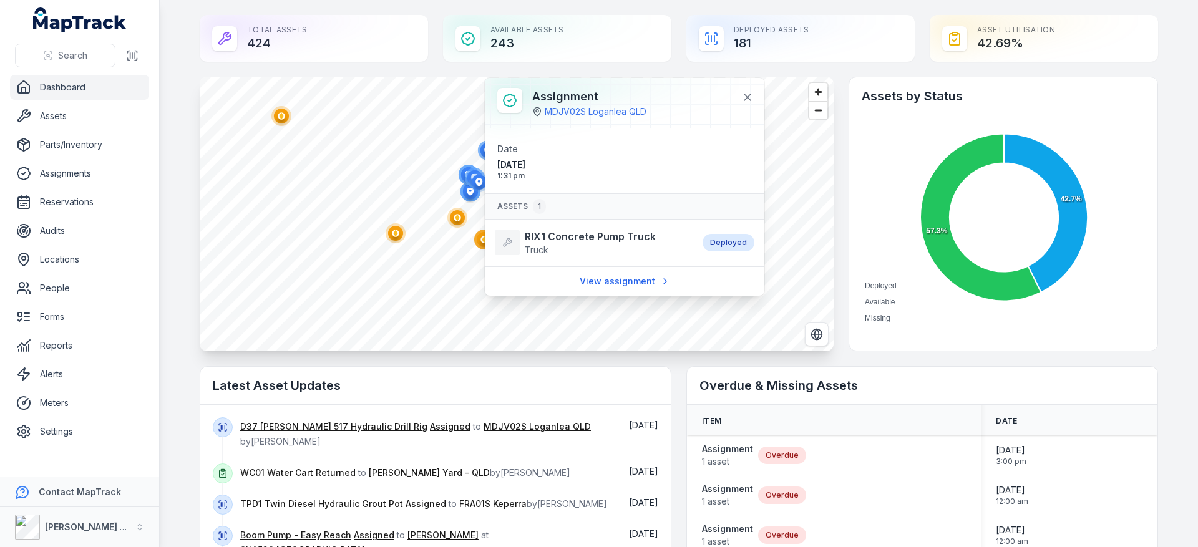
click at [469, 168] on circle "button" at bounding box center [475, 178] width 20 height 20
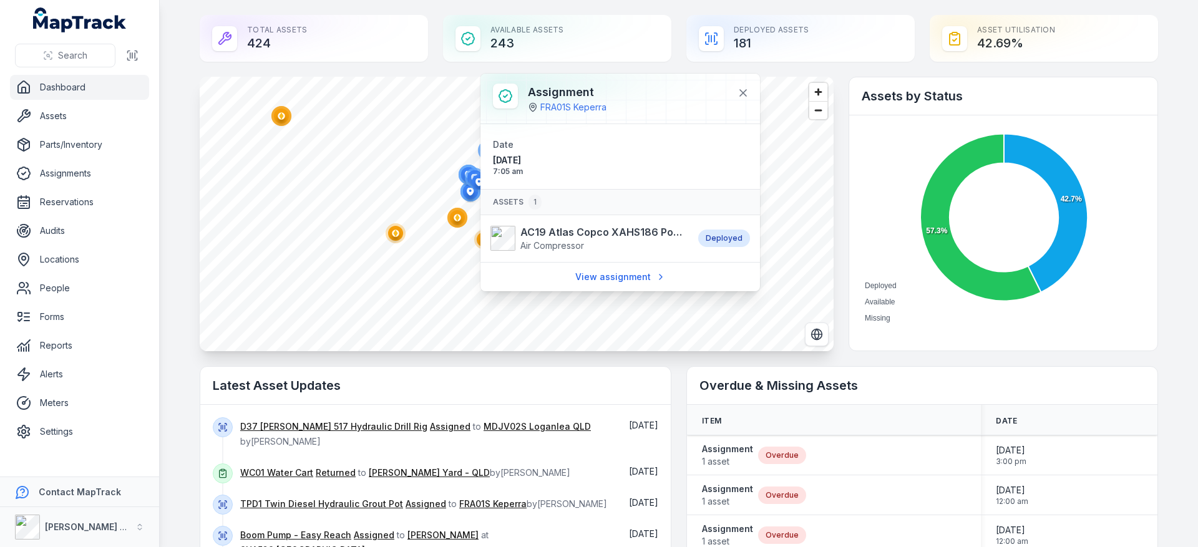
click at [462, 166] on icon "button" at bounding box center [474, 177] width 25 height 25
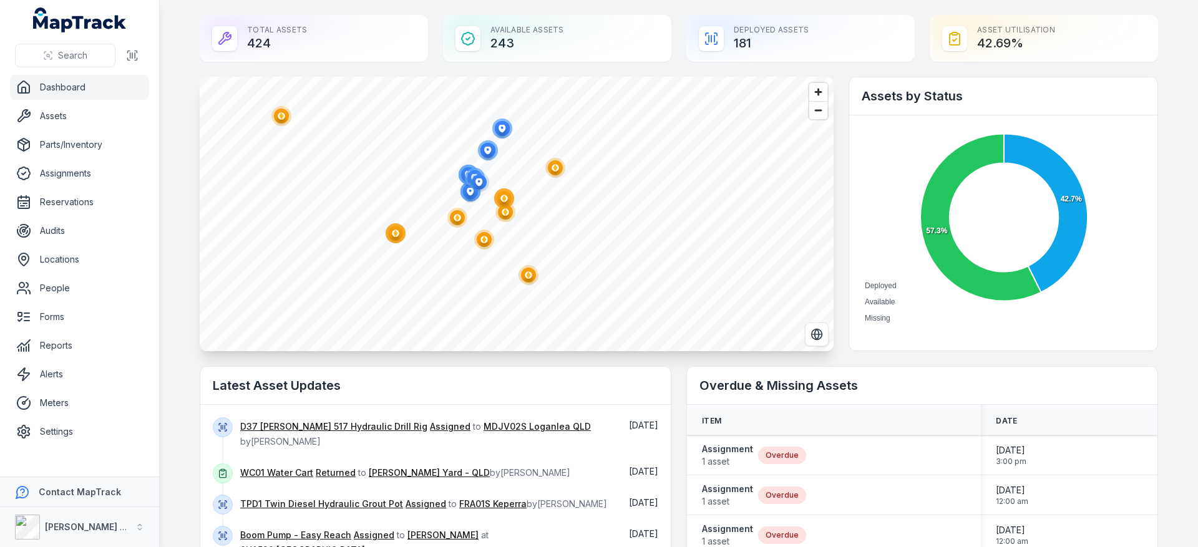
click at [462, 172] on icon "button" at bounding box center [474, 177] width 25 height 25
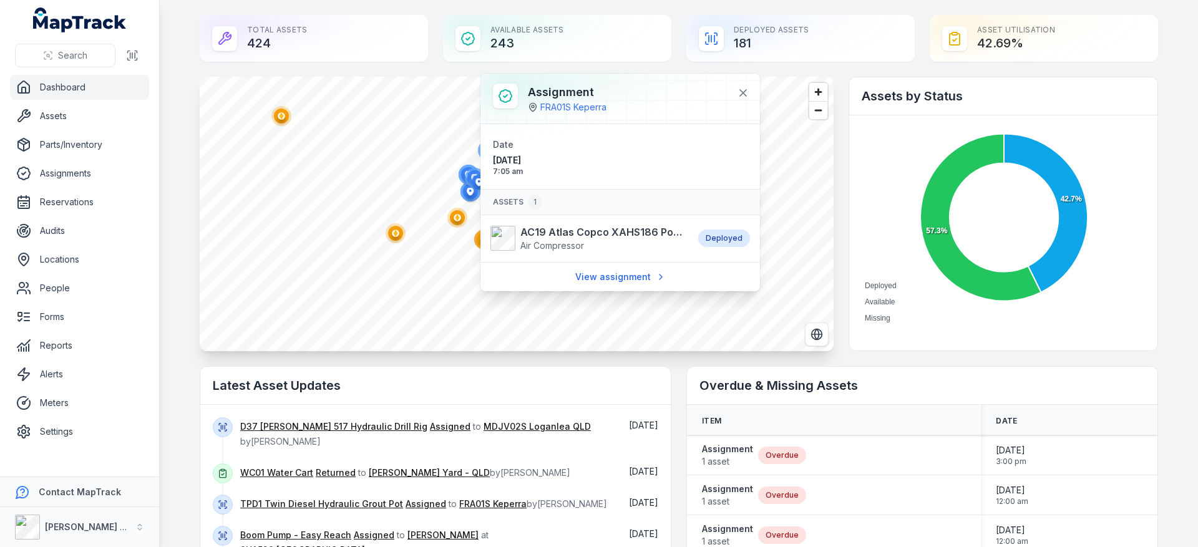
click at [467, 198] on circle "button" at bounding box center [470, 192] width 20 height 20
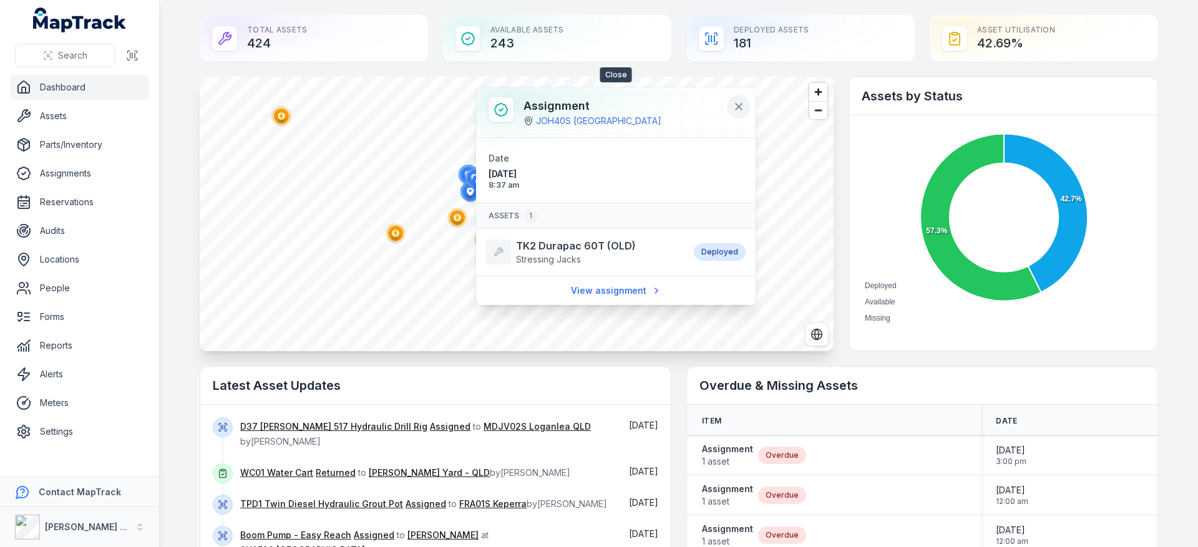
click at [738, 109] on icon at bounding box center [738, 106] width 12 height 12
